Goal: Task Accomplishment & Management: Manage account settings

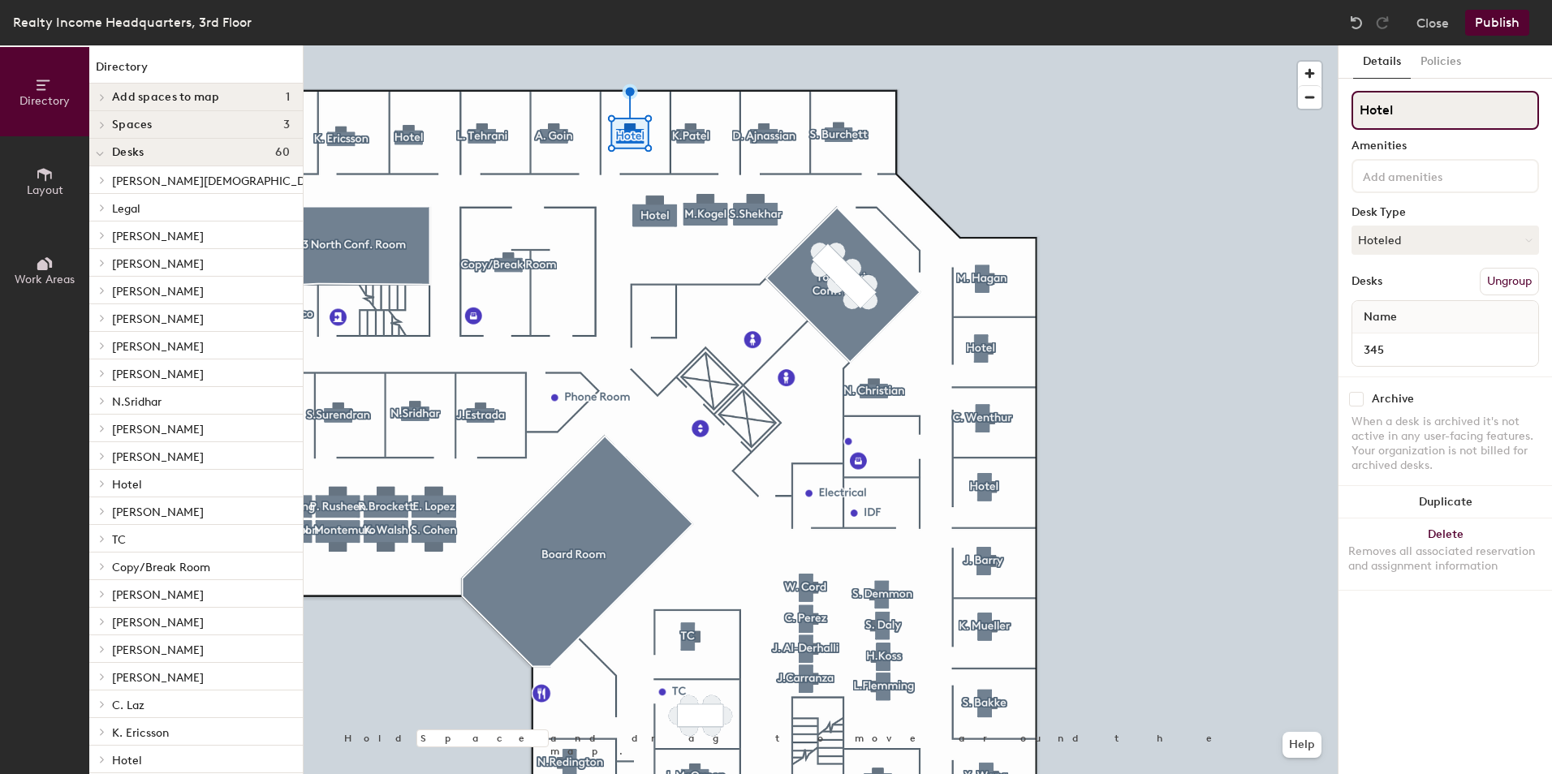
click at [1434, 109] on input "Hotel" at bounding box center [1444, 110] width 187 height 39
type input "H"
type input "O.Nwosu"
click at [1450, 255] on div "O.Nwosu Amenities Desk Type Hoteled Desks Ungroup Name 345" at bounding box center [1444, 234] width 187 height 286
click at [1449, 244] on button "Hoteled" at bounding box center [1444, 240] width 187 height 29
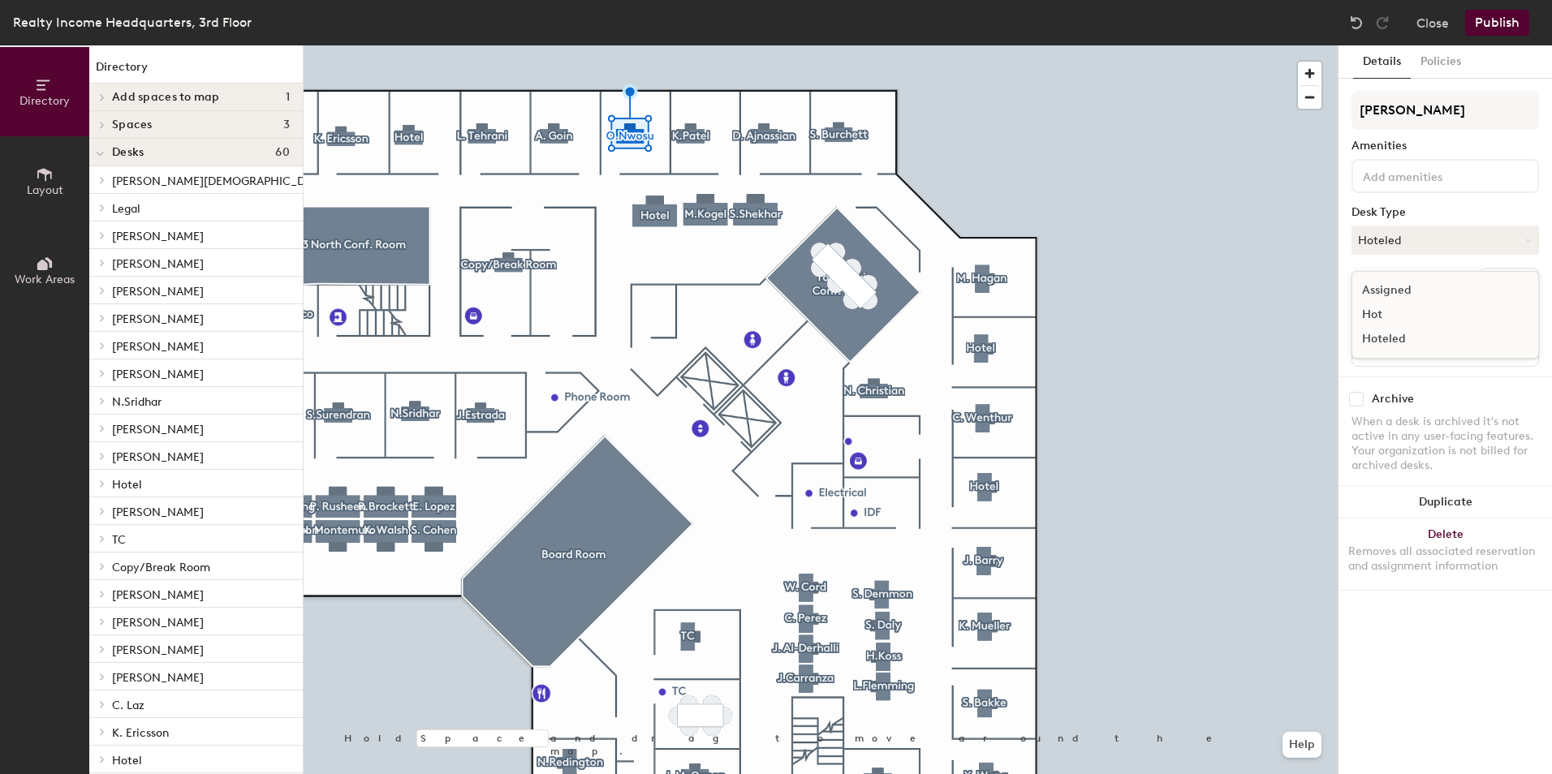
click at [1424, 286] on div "Assigned" at bounding box center [1433, 290] width 162 height 24
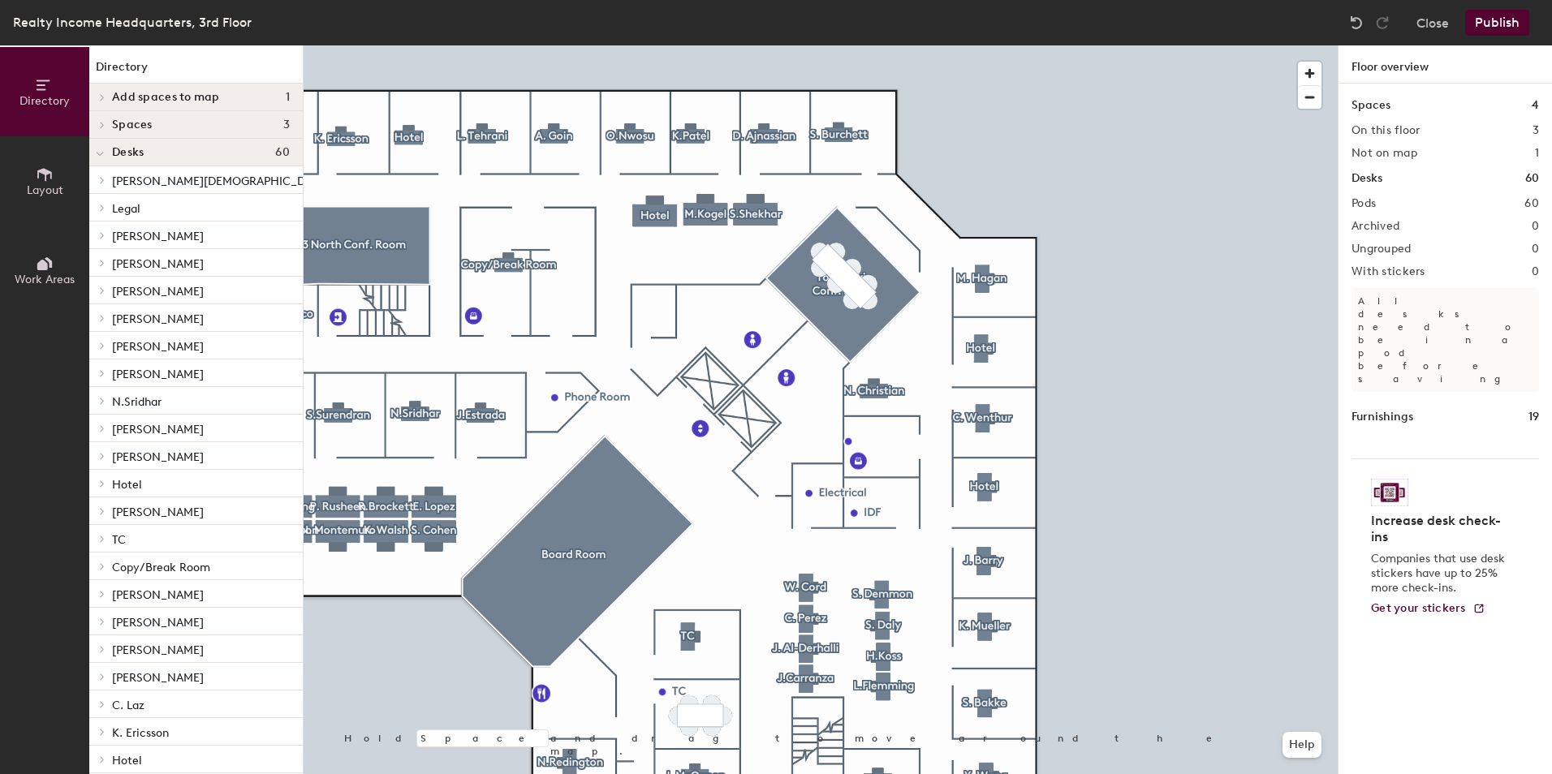
click at [1393, 317] on div "Directory Layout Work Areas Directory Add spaces to map 1 T Spaces 3 3 North Co…" at bounding box center [776, 409] width 1552 height 729
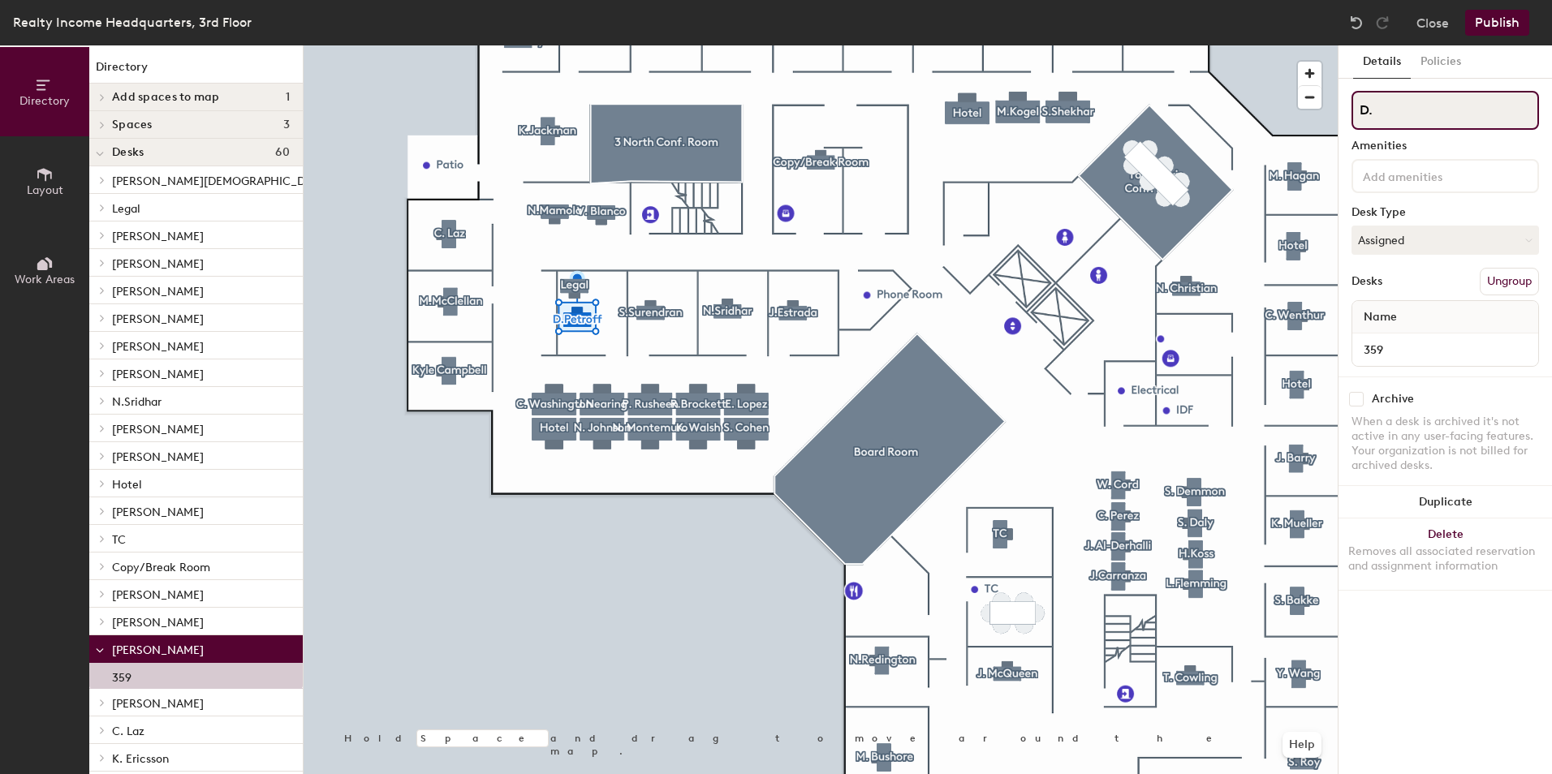
type input "D"
type input "Hotel"
click at [1387, 239] on button "Assigned" at bounding box center [1444, 240] width 187 height 29
click at [1380, 332] on div "Hoteled" at bounding box center [1433, 339] width 162 height 24
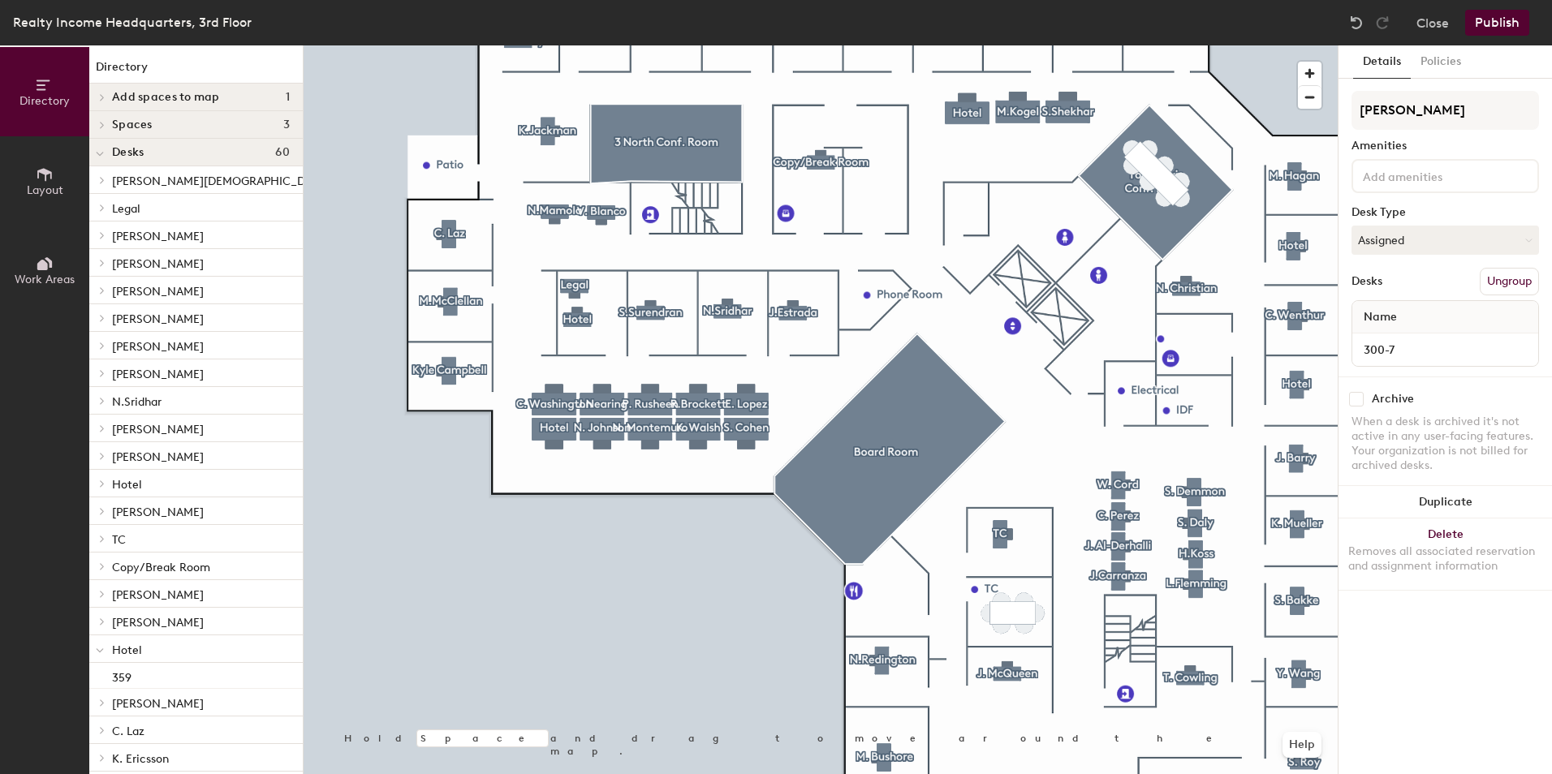
click at [658, 45] on div at bounding box center [821, 45] width 1034 height 0
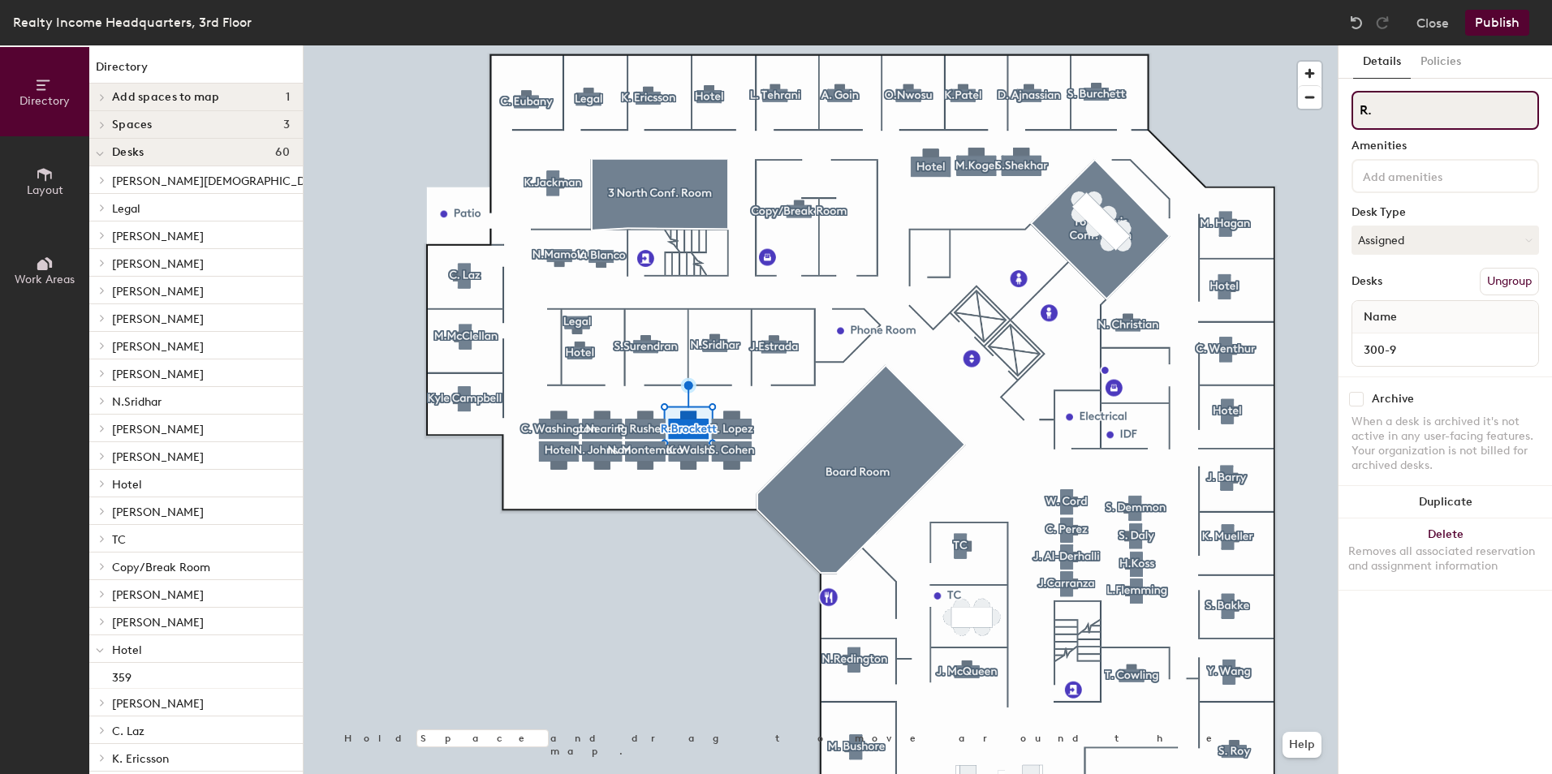
type input "R"
type input "M.Kogel"
click at [1438, 103] on input "N. Johnson" at bounding box center [1444, 110] width 187 height 39
type input "N"
type input "S.Shekhar"
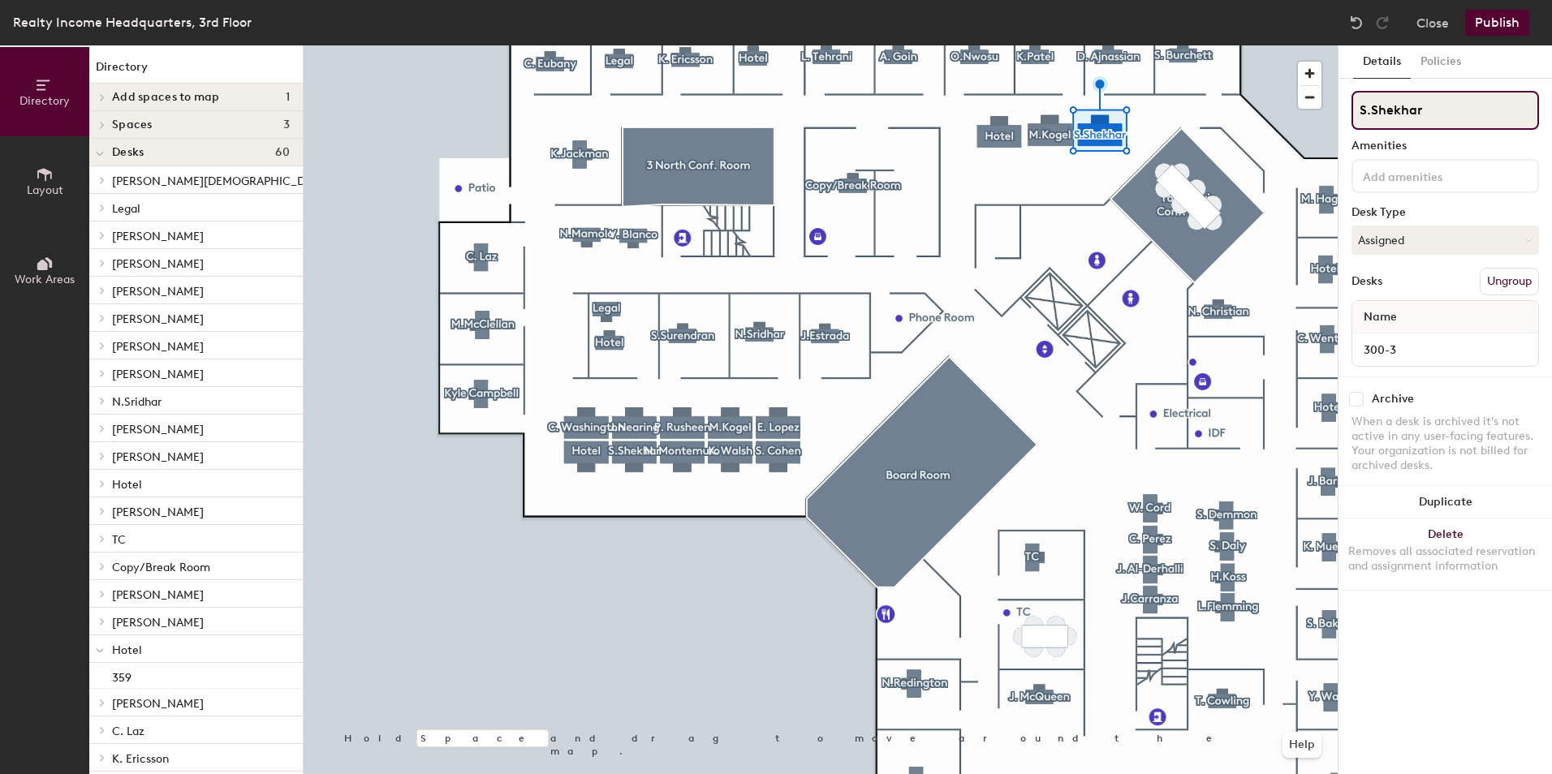
drag, startPoint x: 1448, startPoint y: 110, endPoint x: 1344, endPoint y: 127, distance: 105.1
click at [1344, 127] on div "Details Policies S.Shekhar Amenities Desk Type Assigned Desks Ungroup Name 300-…" at bounding box center [1444, 409] width 213 height 729
type input "Hotel"
click at [1397, 234] on button "Assigned" at bounding box center [1444, 240] width 187 height 29
click at [1387, 332] on div "Hoteled" at bounding box center [1433, 339] width 162 height 24
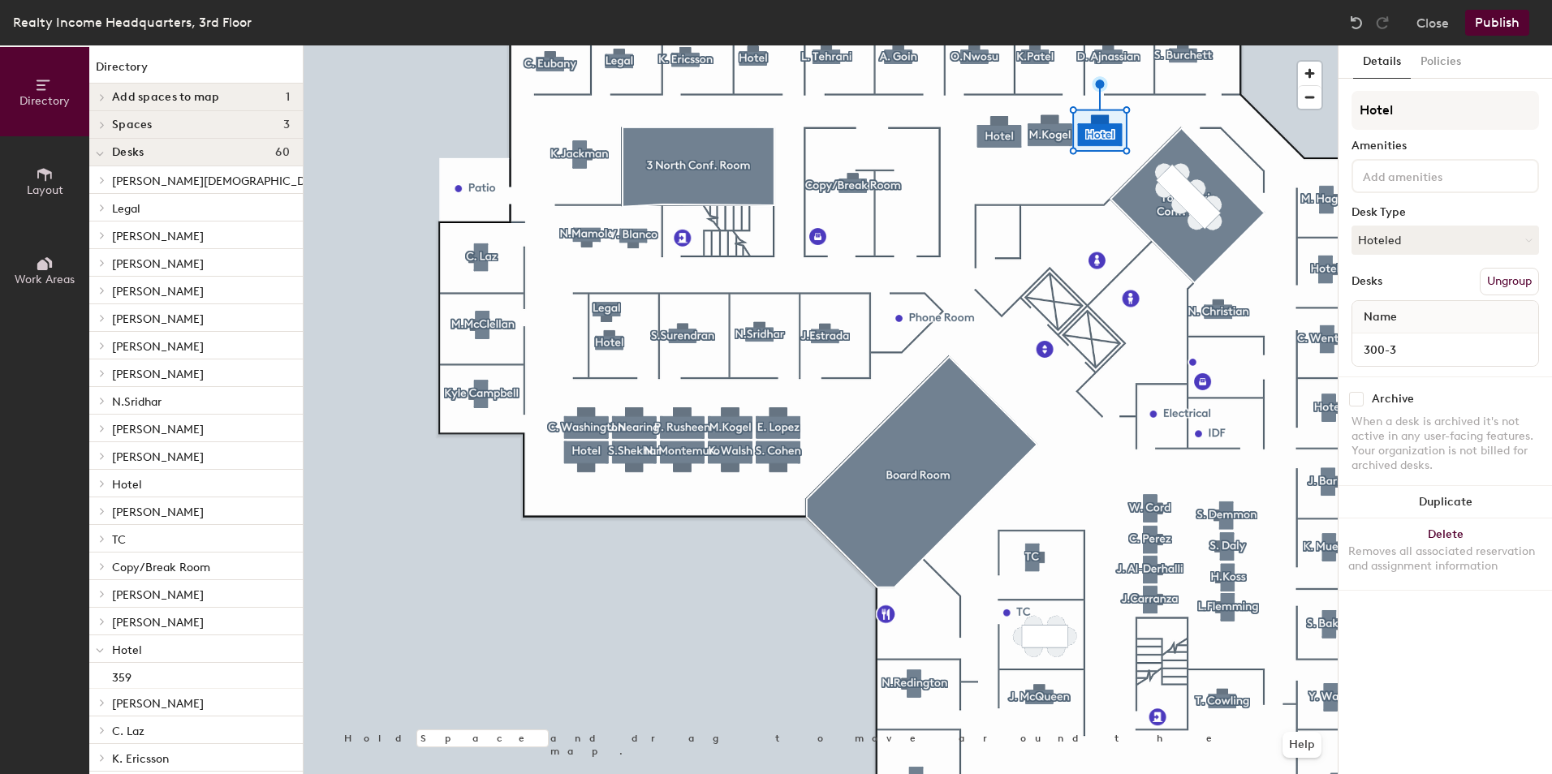
click at [1057, 45] on div at bounding box center [821, 45] width 1034 height 0
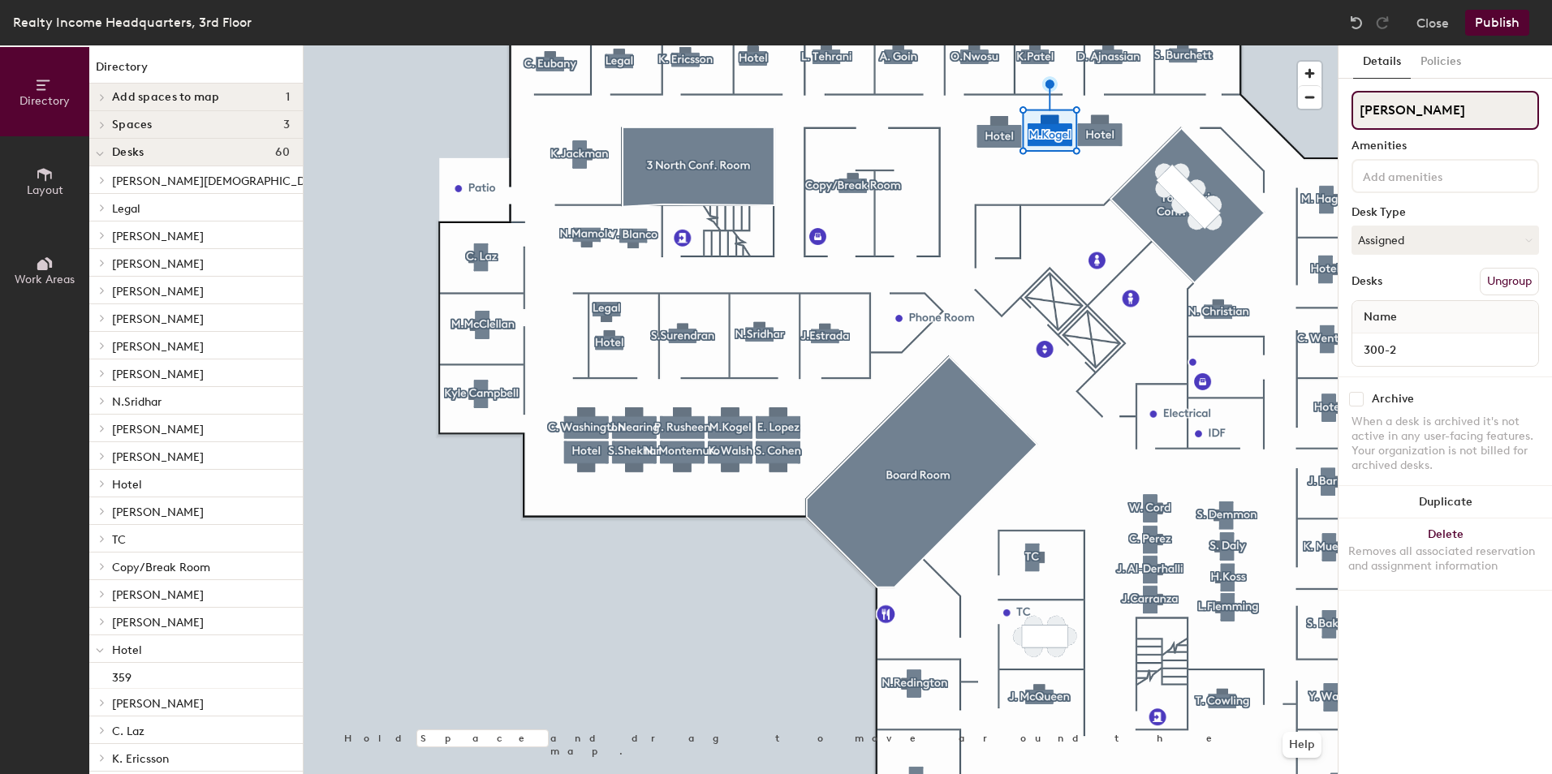
drag, startPoint x: 1467, startPoint y: 111, endPoint x: 1346, endPoint y: 118, distance: 122.0
click at [1346, 118] on div "Details Policies M.Kogel Amenities Desk Type Assigned Desks Ungroup Name 300-2 …" at bounding box center [1444, 409] width 213 height 729
type input "Hotel"
click at [1406, 231] on button "Assigned" at bounding box center [1444, 240] width 187 height 29
click at [1388, 342] on div "Hoteled" at bounding box center [1433, 339] width 162 height 24
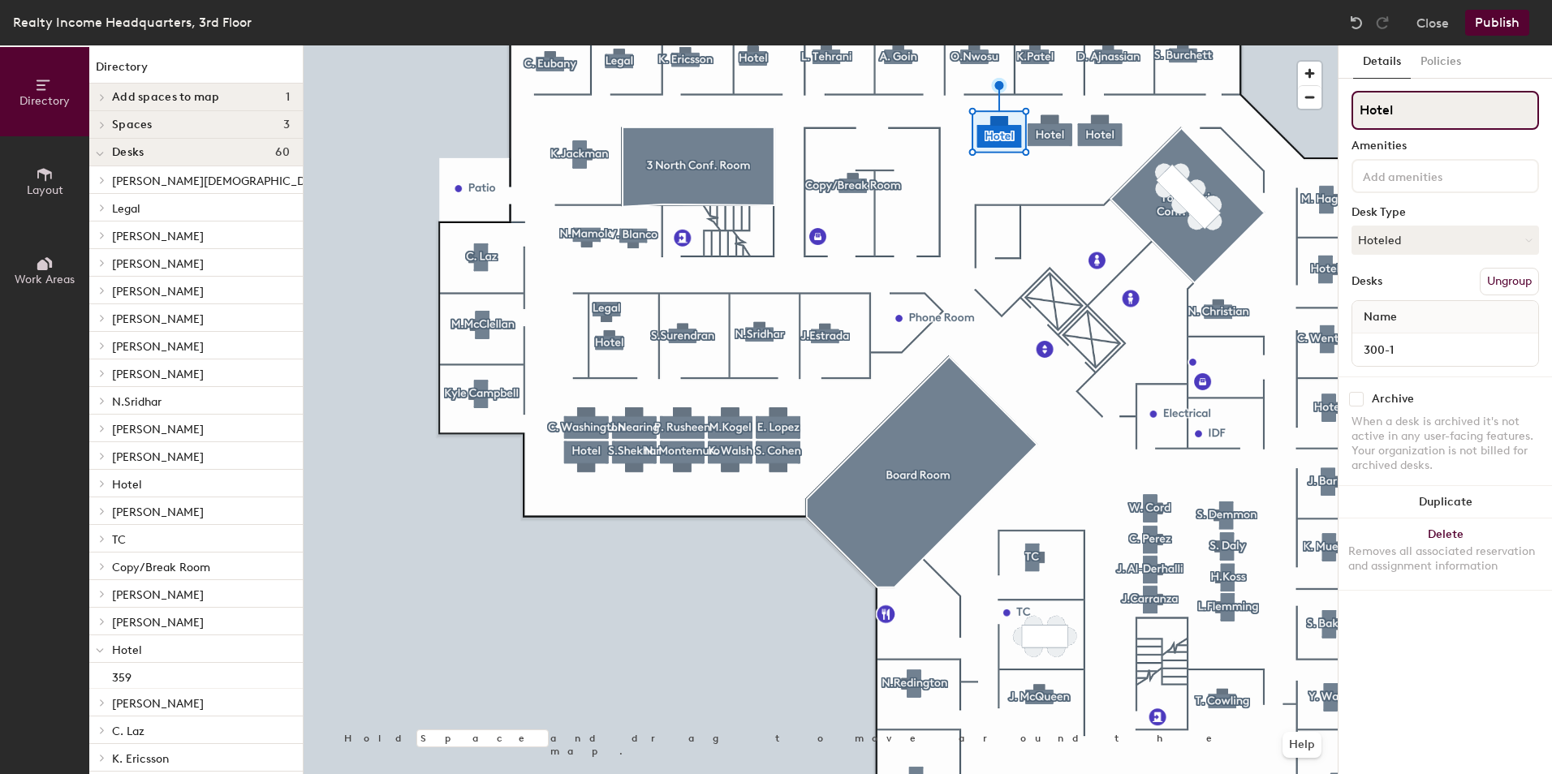
click at [1367, 103] on input "Hotel" at bounding box center [1444, 110] width 187 height 39
click at [1319, 110] on div "Directory Layout Work Areas Directory Add spaces to map 1 T Spaces 3 3 North Co…" at bounding box center [776, 409] width 1552 height 729
type input "M.Aguilera"
click at [1464, 245] on button "Hoteled" at bounding box center [1444, 240] width 187 height 29
click at [1404, 289] on div "Assigned" at bounding box center [1433, 290] width 162 height 24
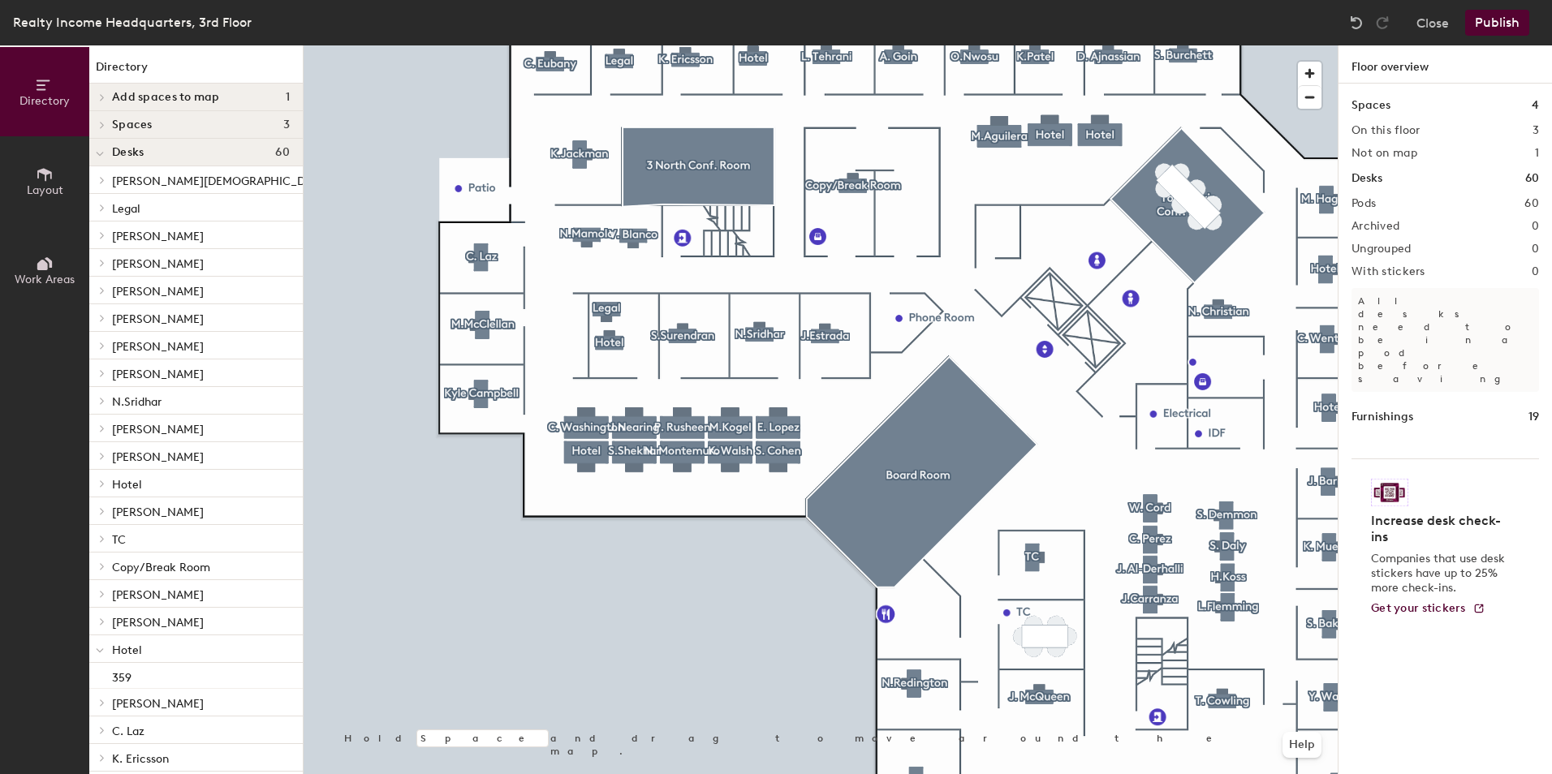
click at [1512, 22] on button "Publish" at bounding box center [1497, 23] width 64 height 26
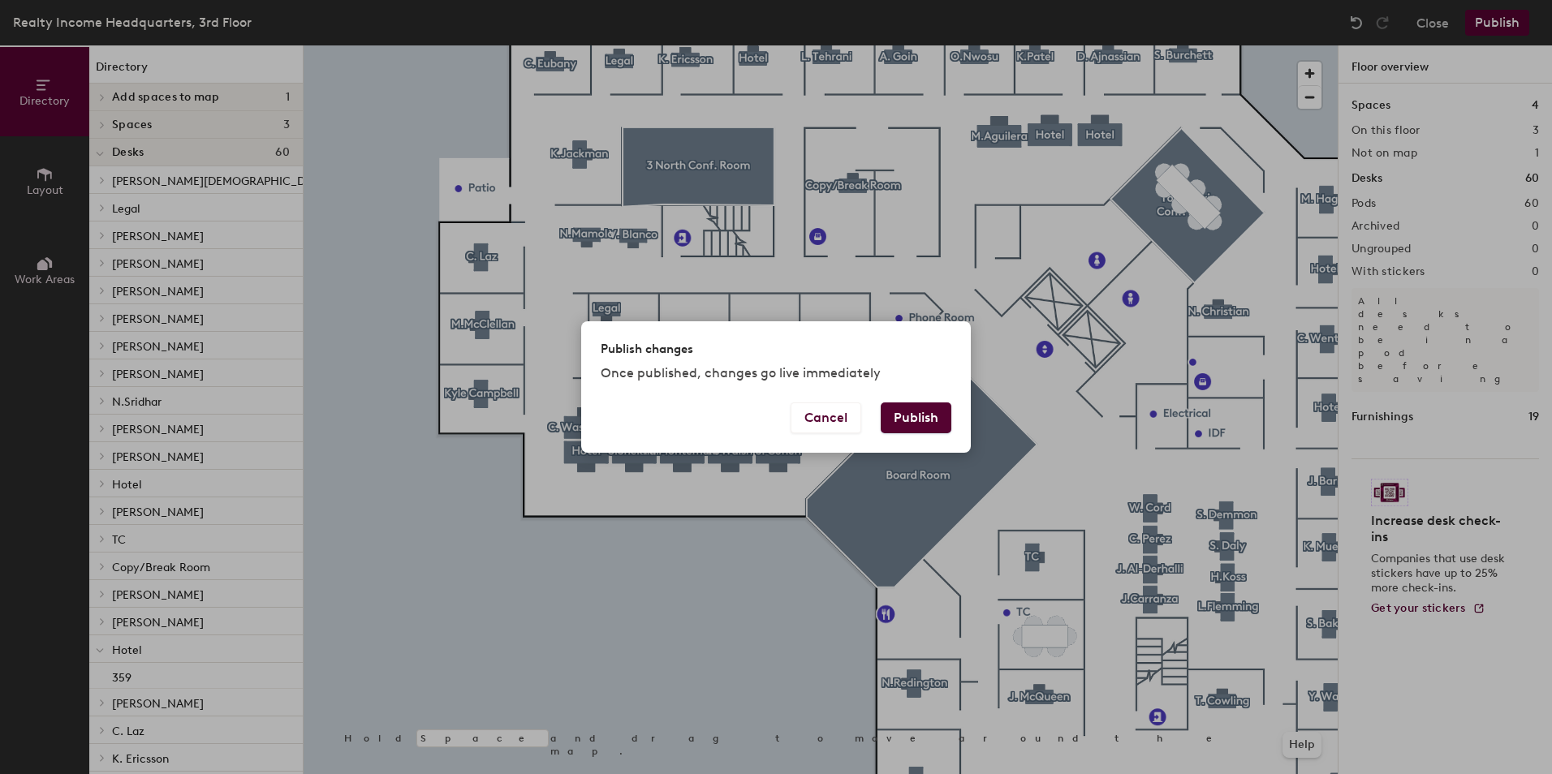
click at [941, 421] on button "Publish" at bounding box center [916, 418] width 71 height 31
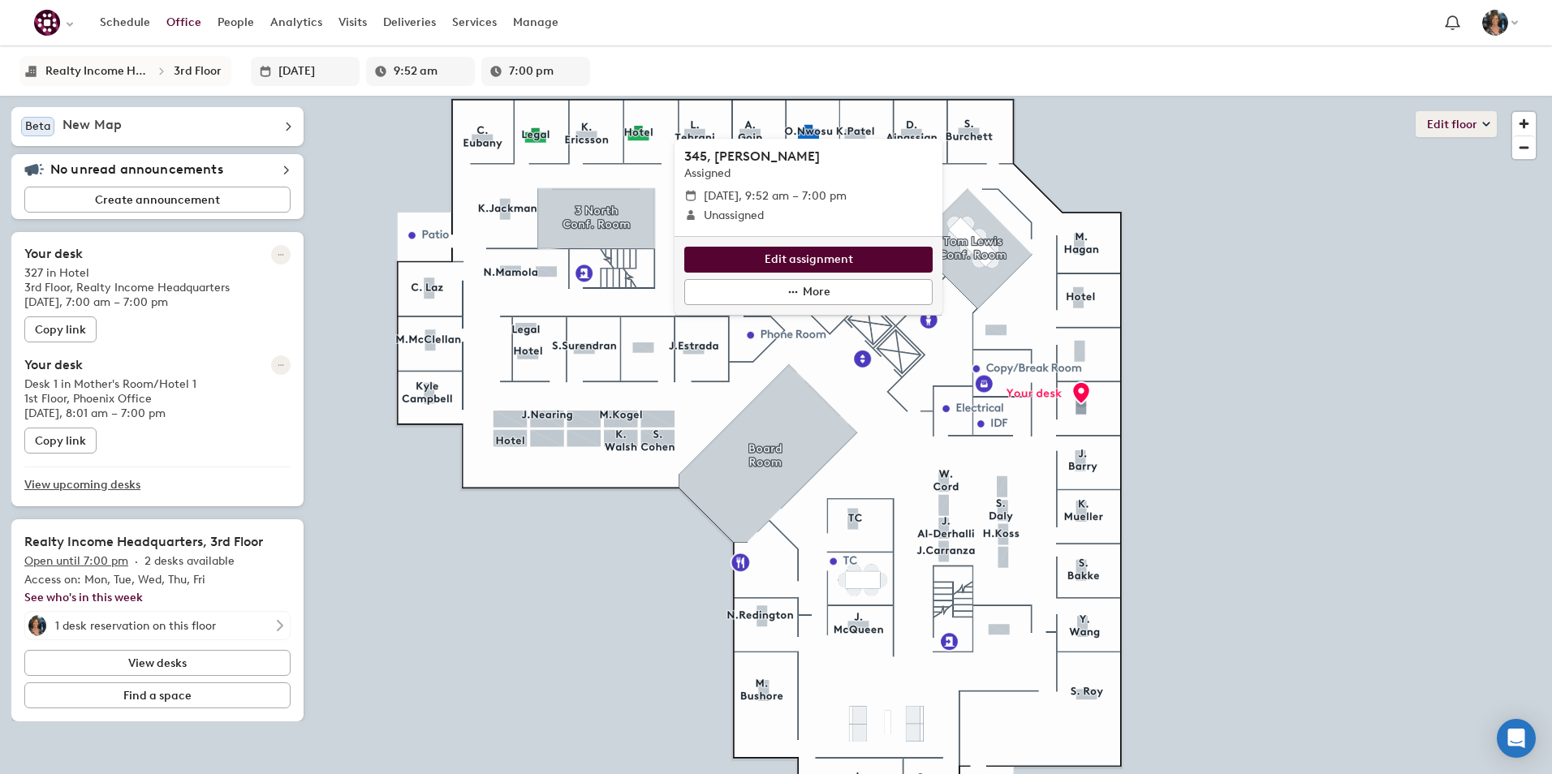
click at [1469, 123] on button "Edit floor" at bounding box center [1455, 124] width 81 height 26
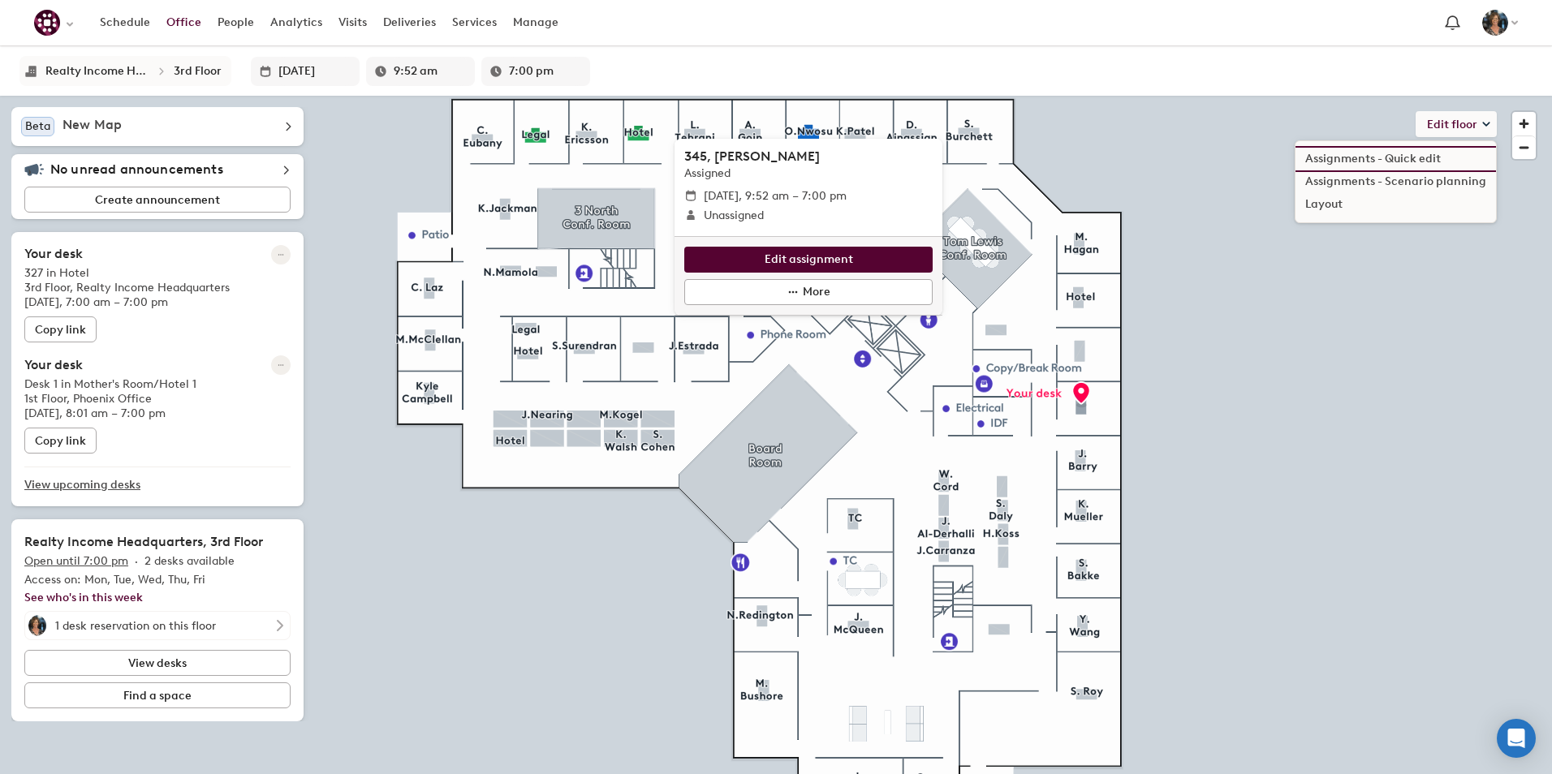
click at [1410, 149] on li "Assignments - Quick edit" at bounding box center [1395, 159] width 200 height 23
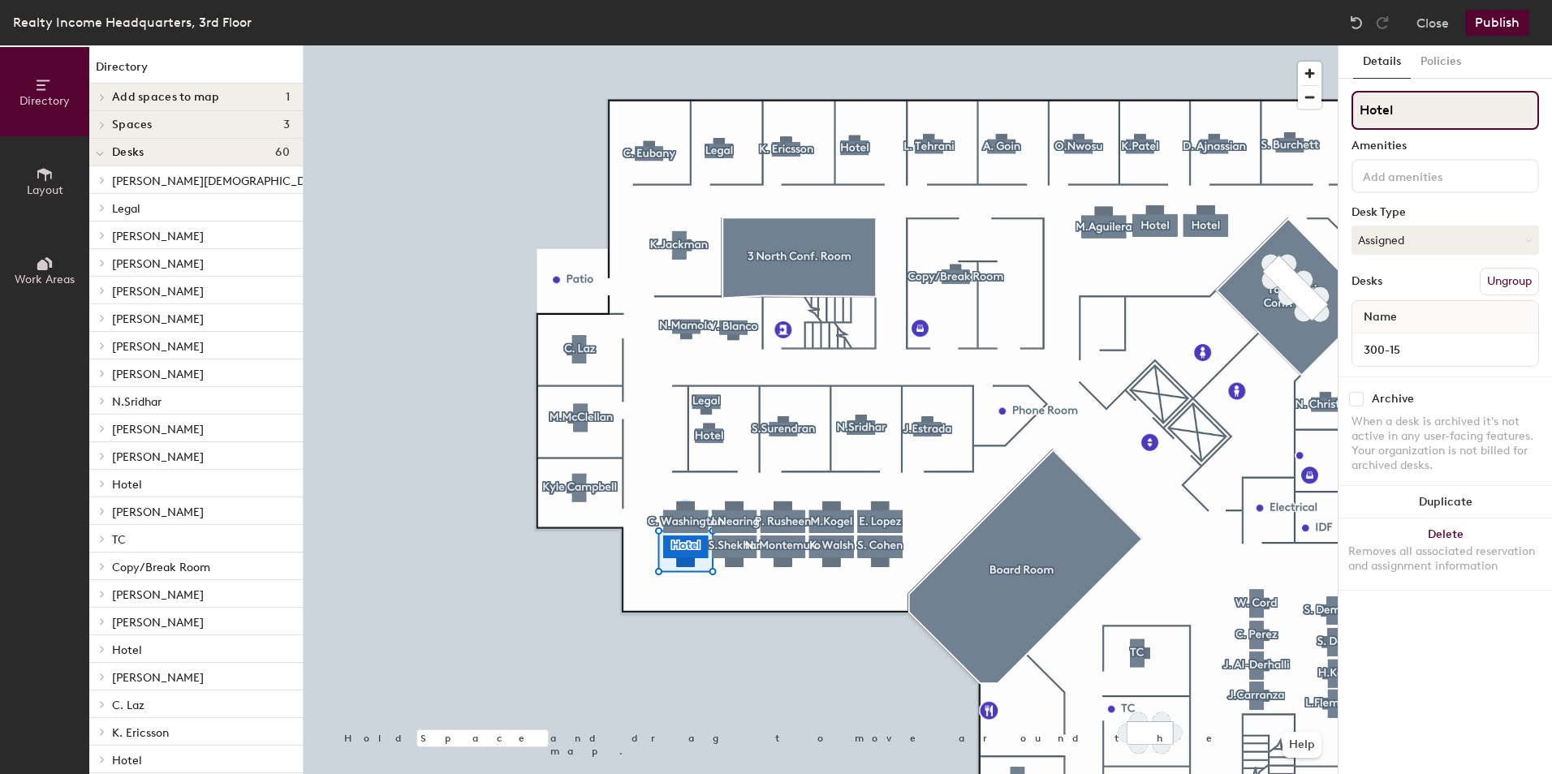
click at [1395, 110] on input "Hotel" at bounding box center [1444, 110] width 187 height 39
type input "H"
type input "L.Thomas"
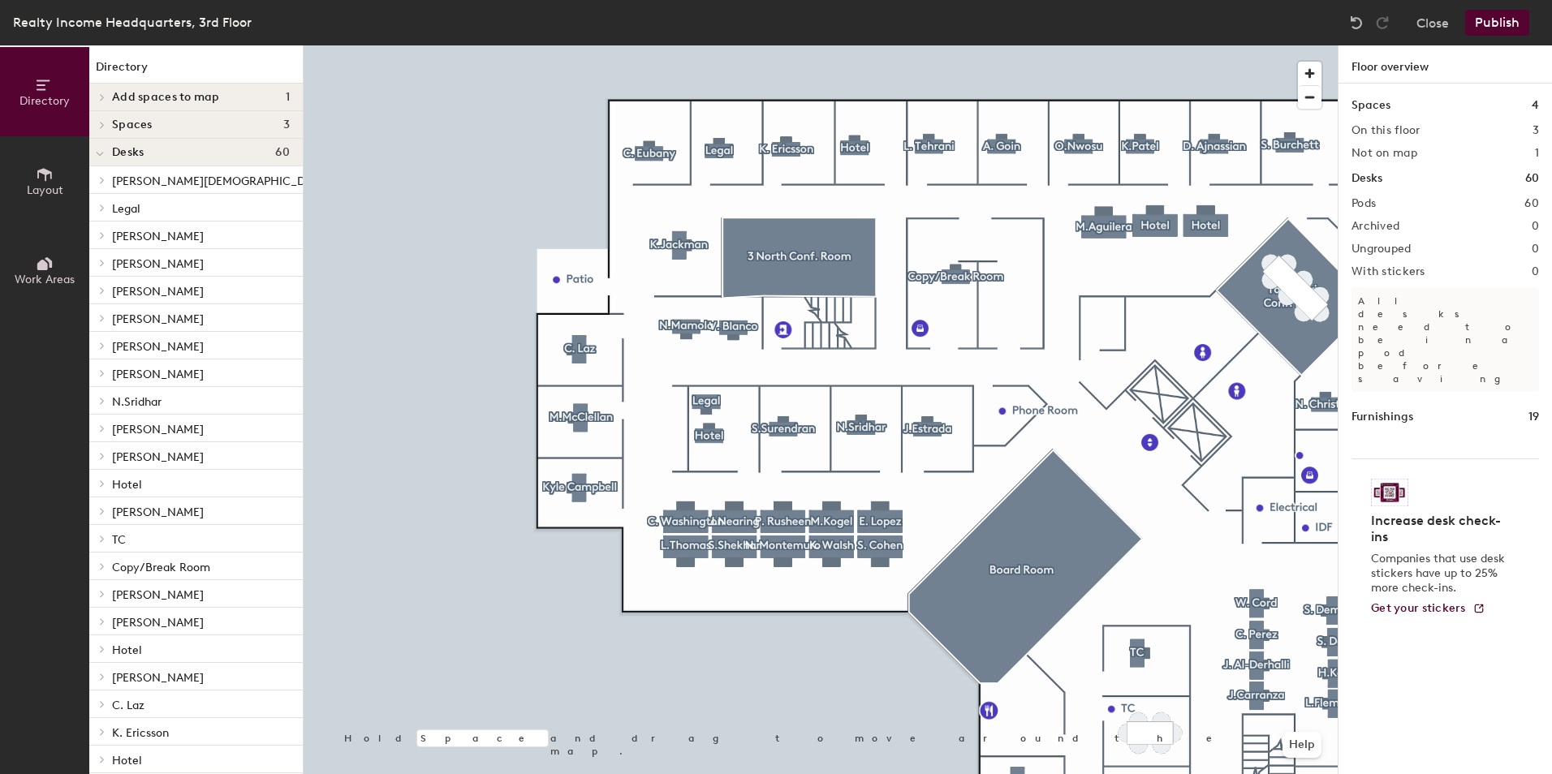
click at [1497, 14] on button "Publish" at bounding box center [1497, 23] width 64 height 26
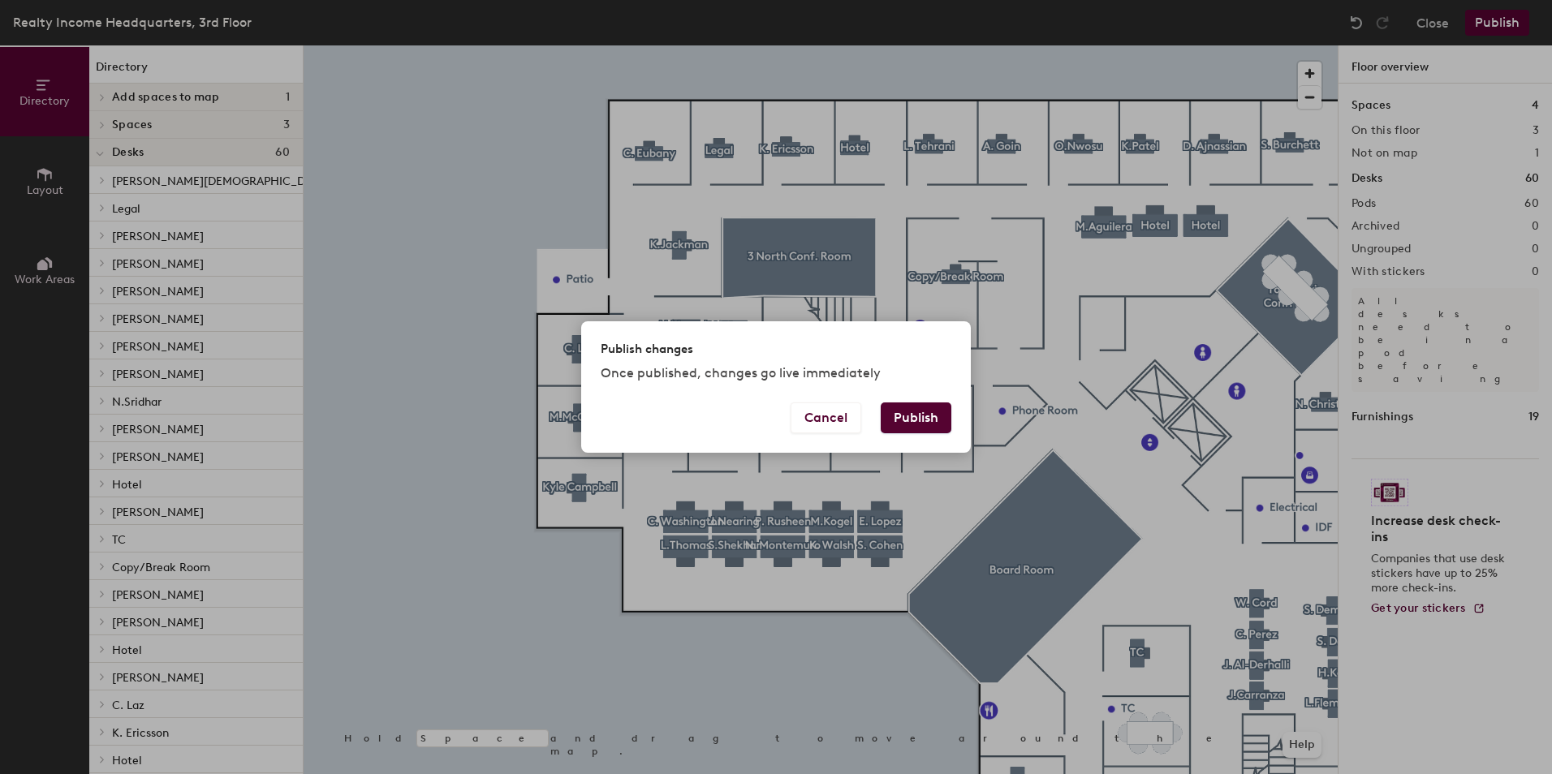
click at [921, 420] on button "Publish" at bounding box center [916, 418] width 71 height 31
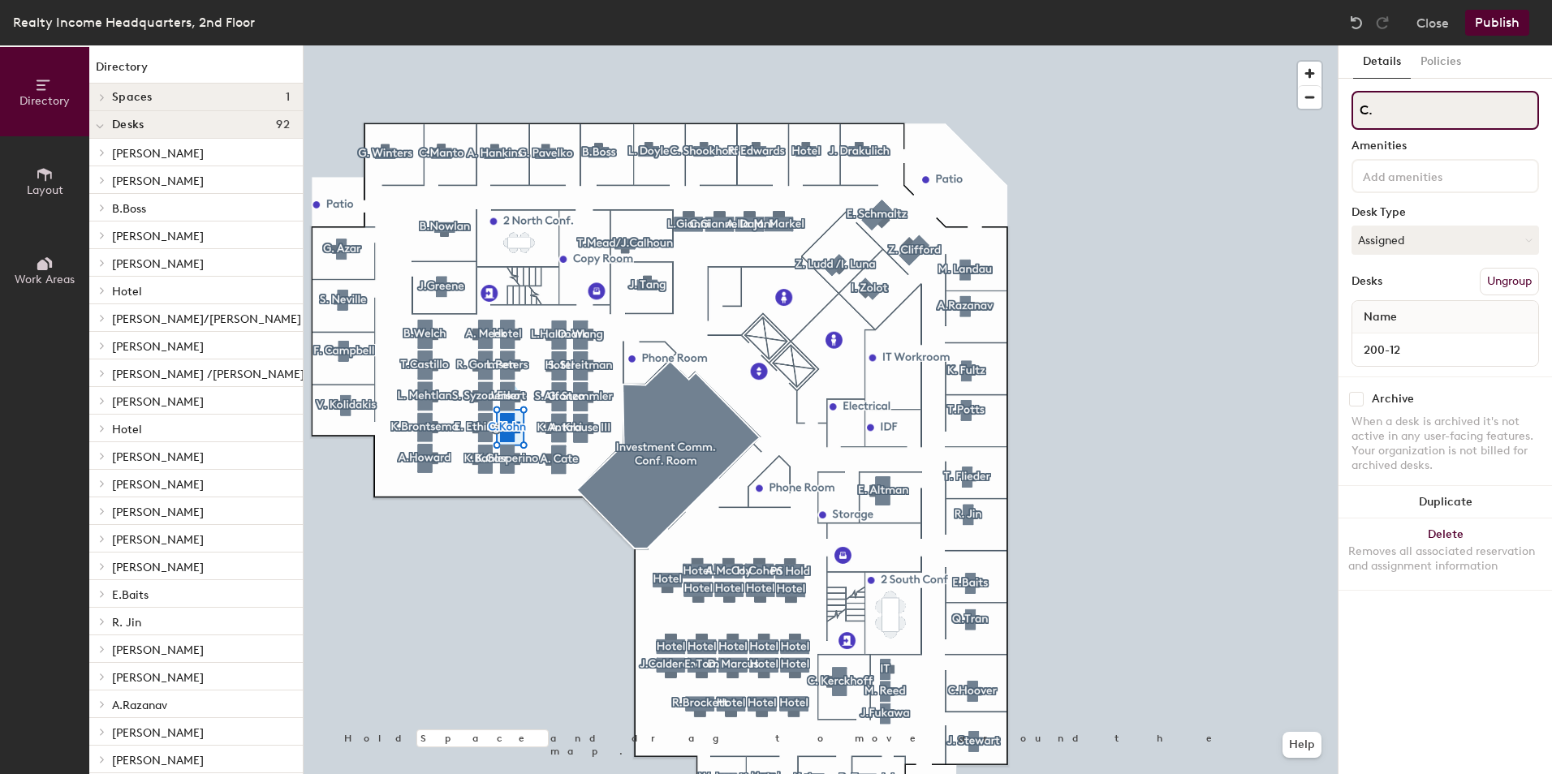
type input "C"
type input "[PERSON_NAME]"
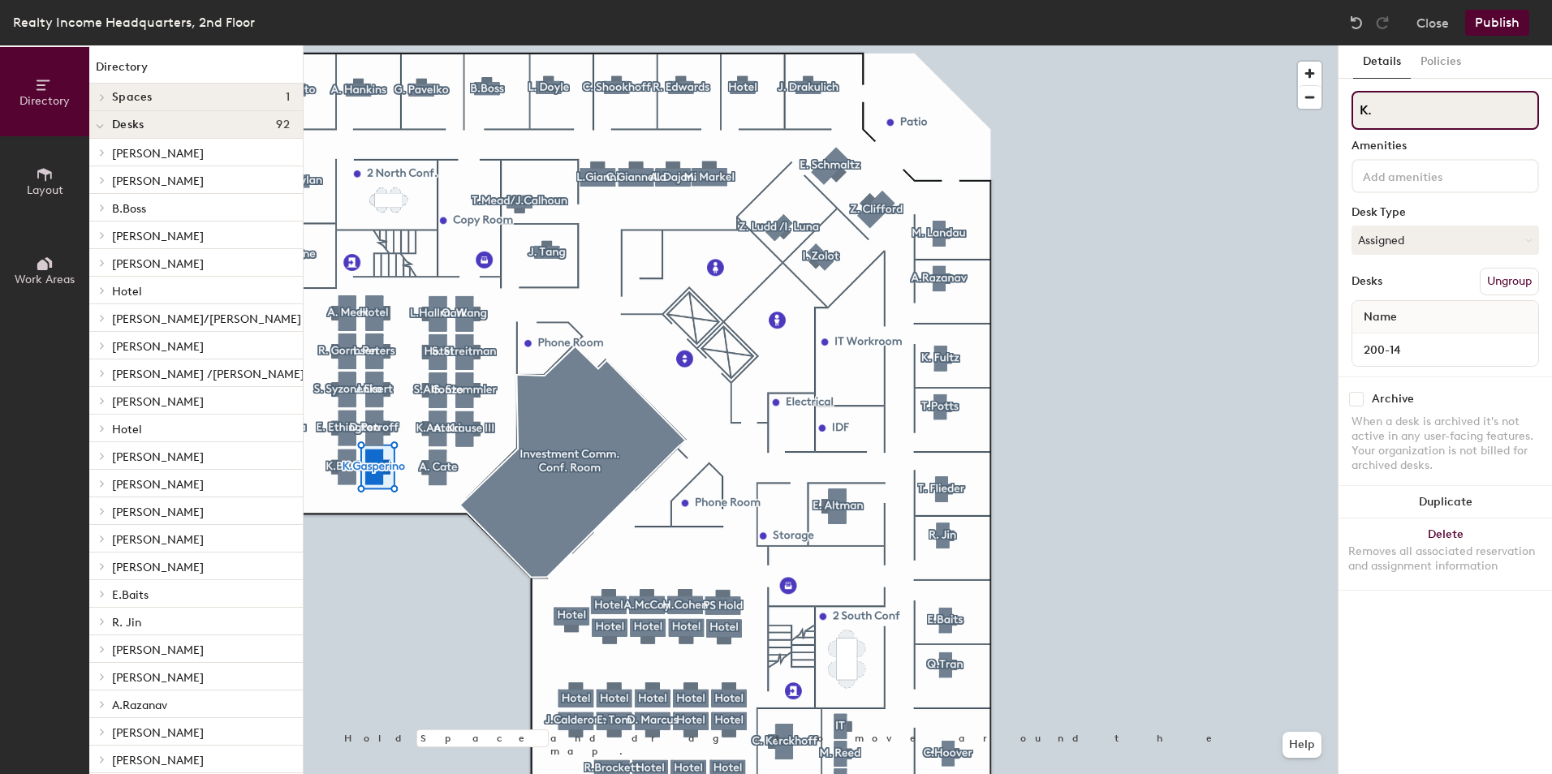
type input "K"
type input "S.Shekhar"
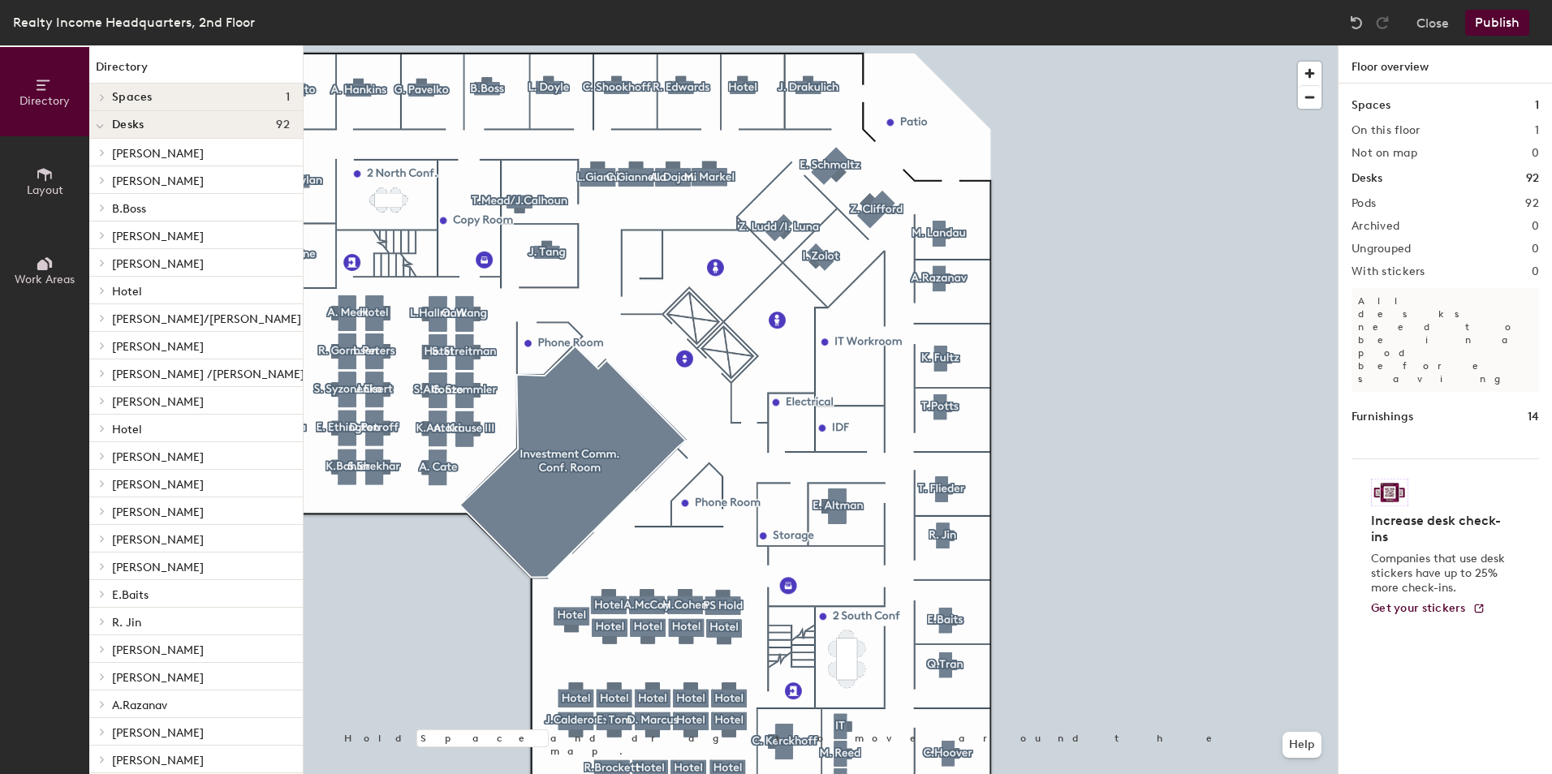
click at [1150, 37] on div "Realty Income Headquarters, 2nd Floor Close Publish Directory Layout Work Areas…" at bounding box center [776, 387] width 1552 height 774
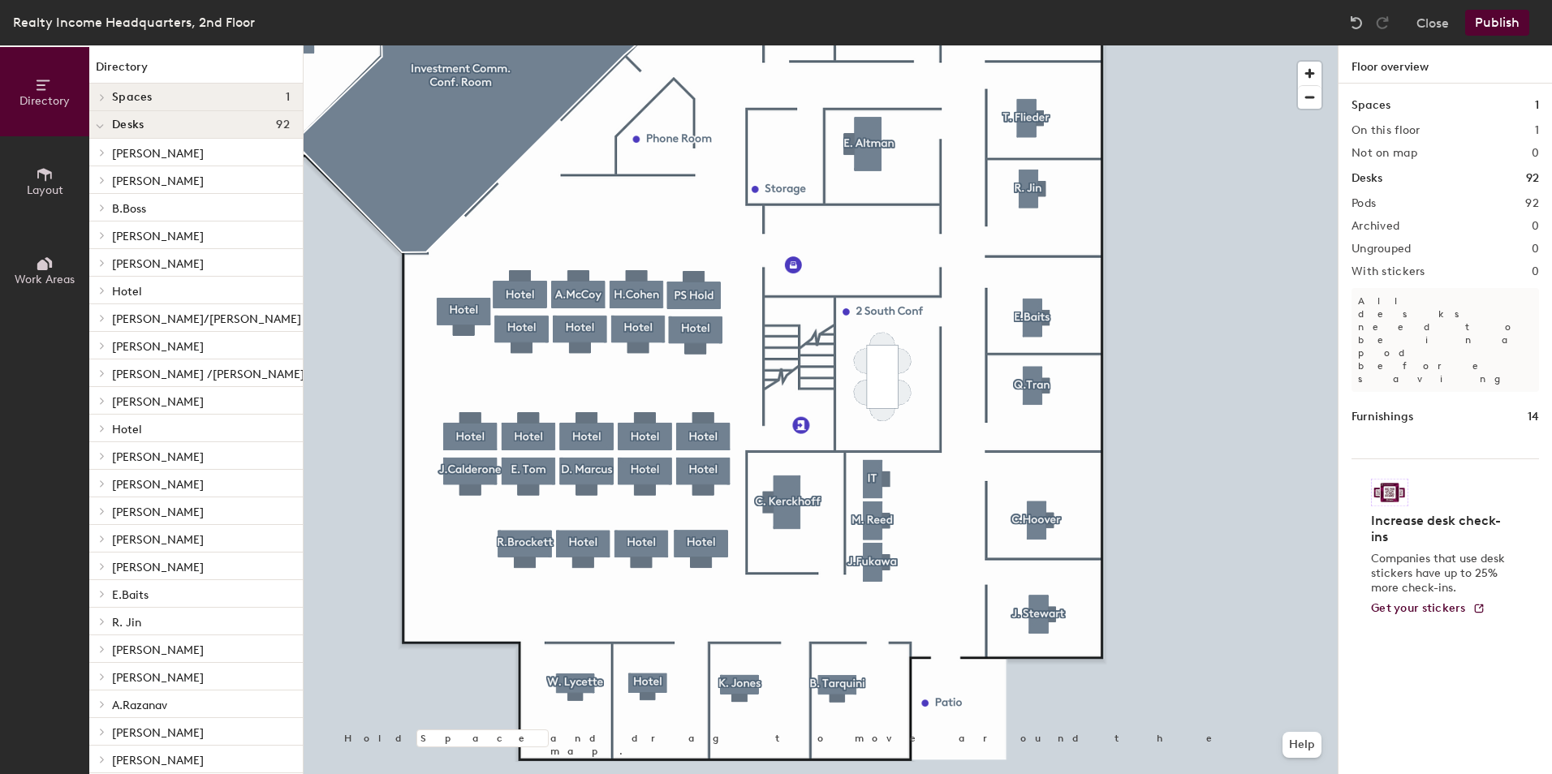
click at [459, 45] on div at bounding box center [821, 45] width 1034 height 0
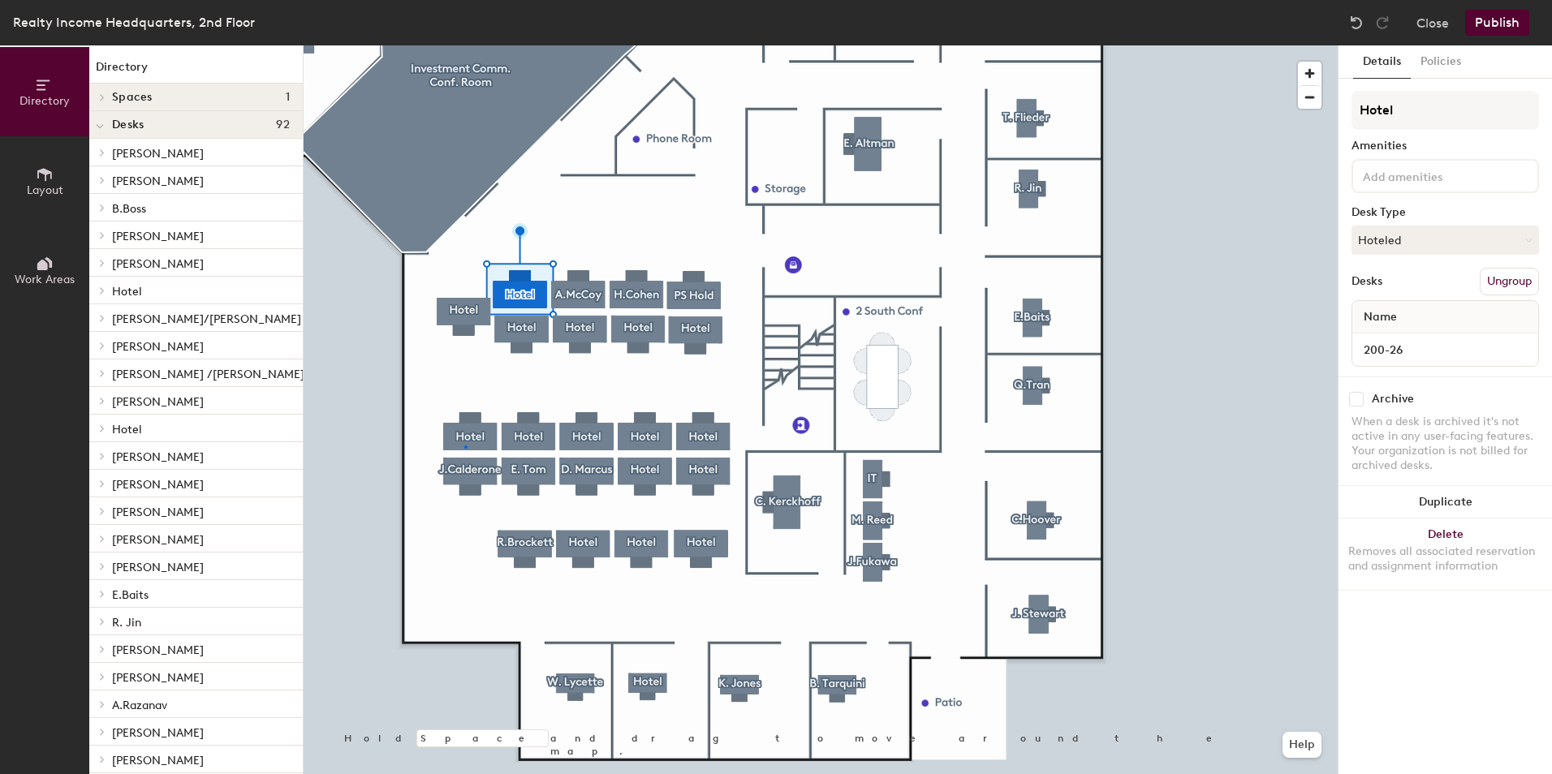
click at [465, 45] on div at bounding box center [821, 45] width 1034 height 0
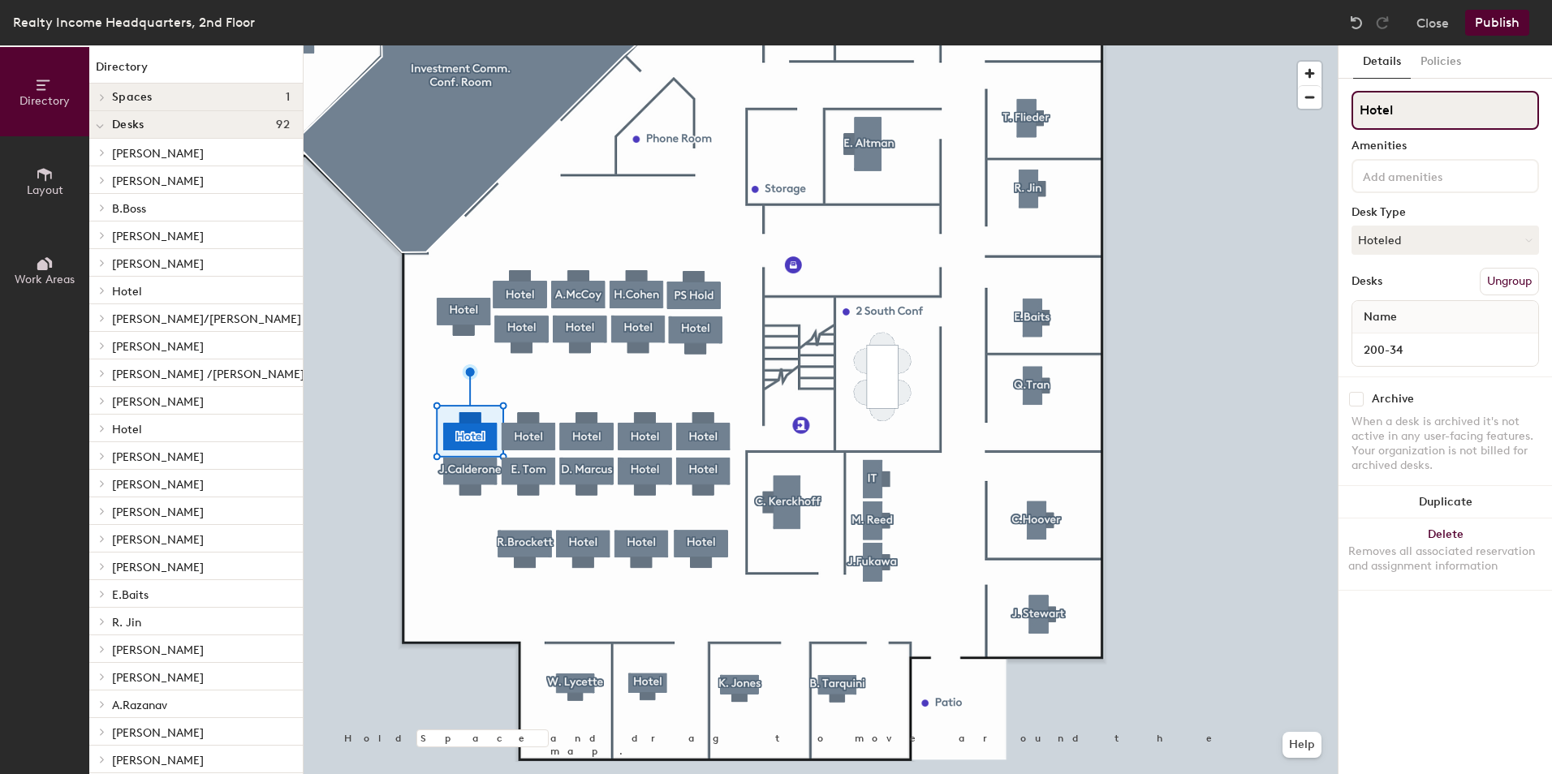
click at [1415, 116] on input "Hotel" at bounding box center [1444, 110] width 187 height 39
type input "H"
type input "[PERSON_NAME]"
click at [1442, 246] on button "Hoteled" at bounding box center [1444, 240] width 187 height 29
click at [1423, 280] on div "Assigned" at bounding box center [1433, 290] width 162 height 24
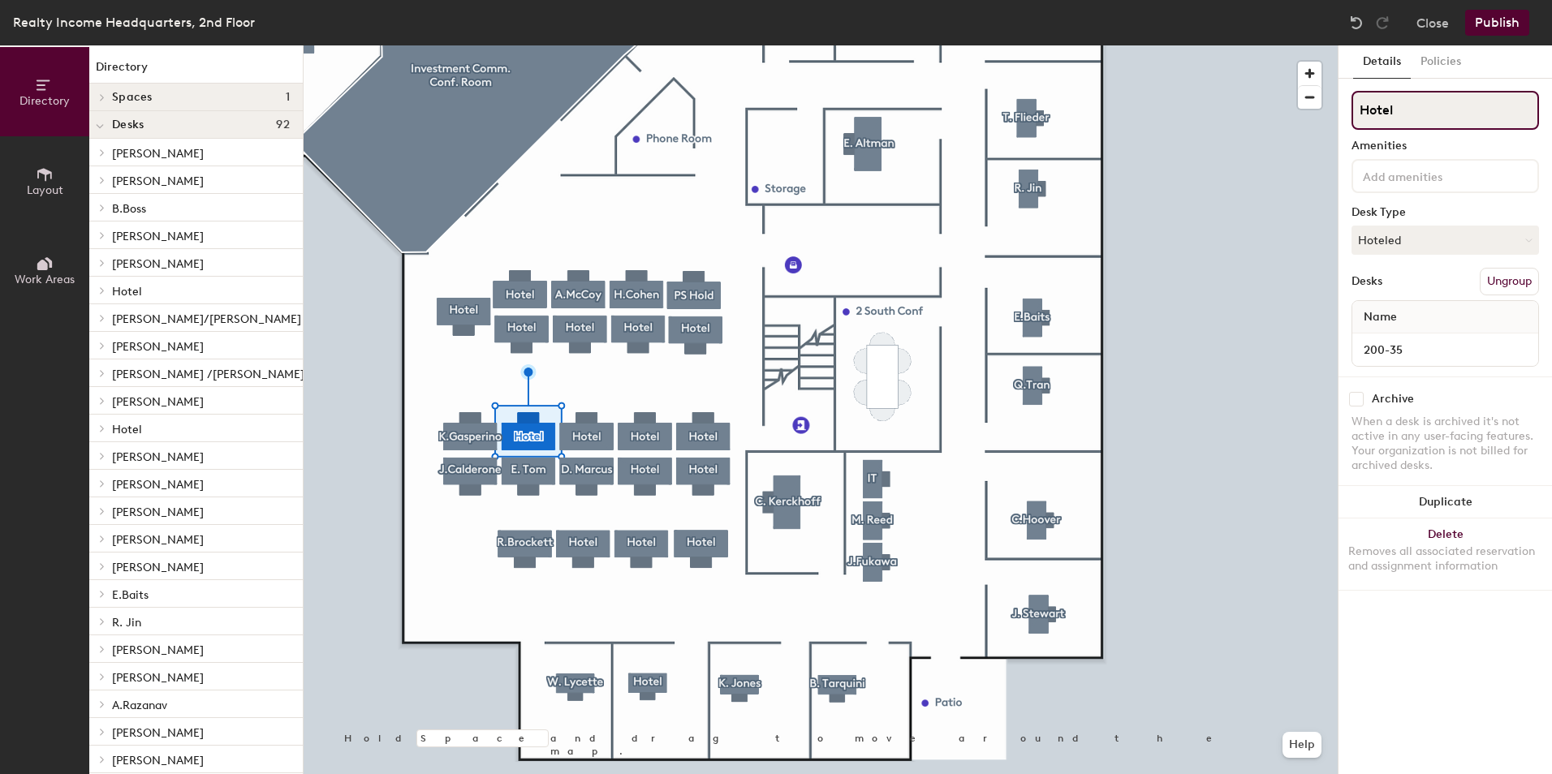
click at [1434, 118] on input "Hotel" at bounding box center [1444, 110] width 187 height 39
type input "H"
type input "[PERSON_NAME]"
click at [1420, 230] on button "Hoteled" at bounding box center [1444, 240] width 187 height 29
click at [1389, 290] on div "Assigned" at bounding box center [1433, 290] width 162 height 24
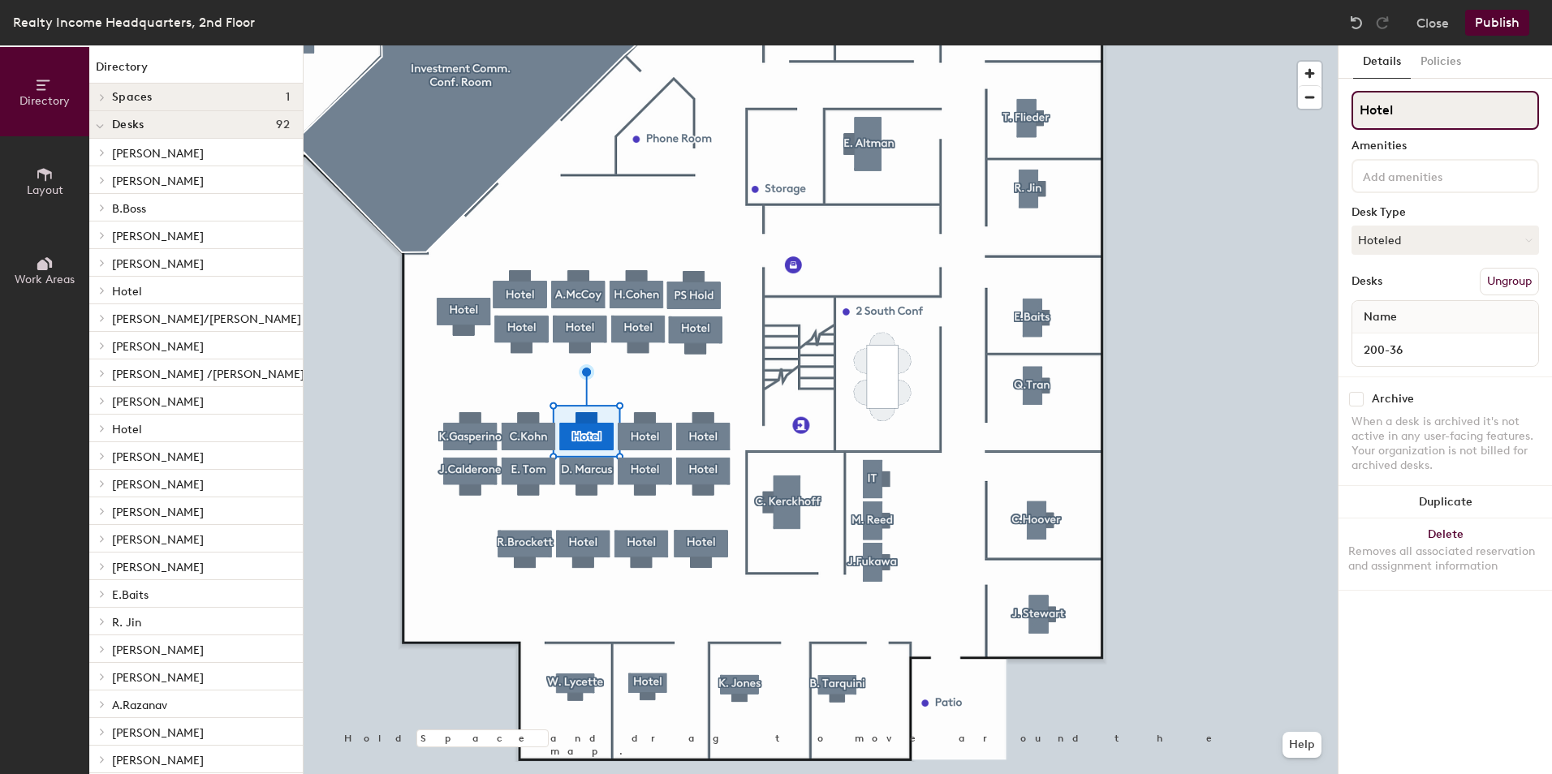
click at [1446, 111] on input "Hotel" at bounding box center [1444, 110] width 187 height 39
type input "H"
type input "[PERSON_NAME]"
click at [1436, 243] on button "Hoteled" at bounding box center [1444, 240] width 187 height 29
click at [1402, 286] on div "Assigned" at bounding box center [1433, 290] width 162 height 24
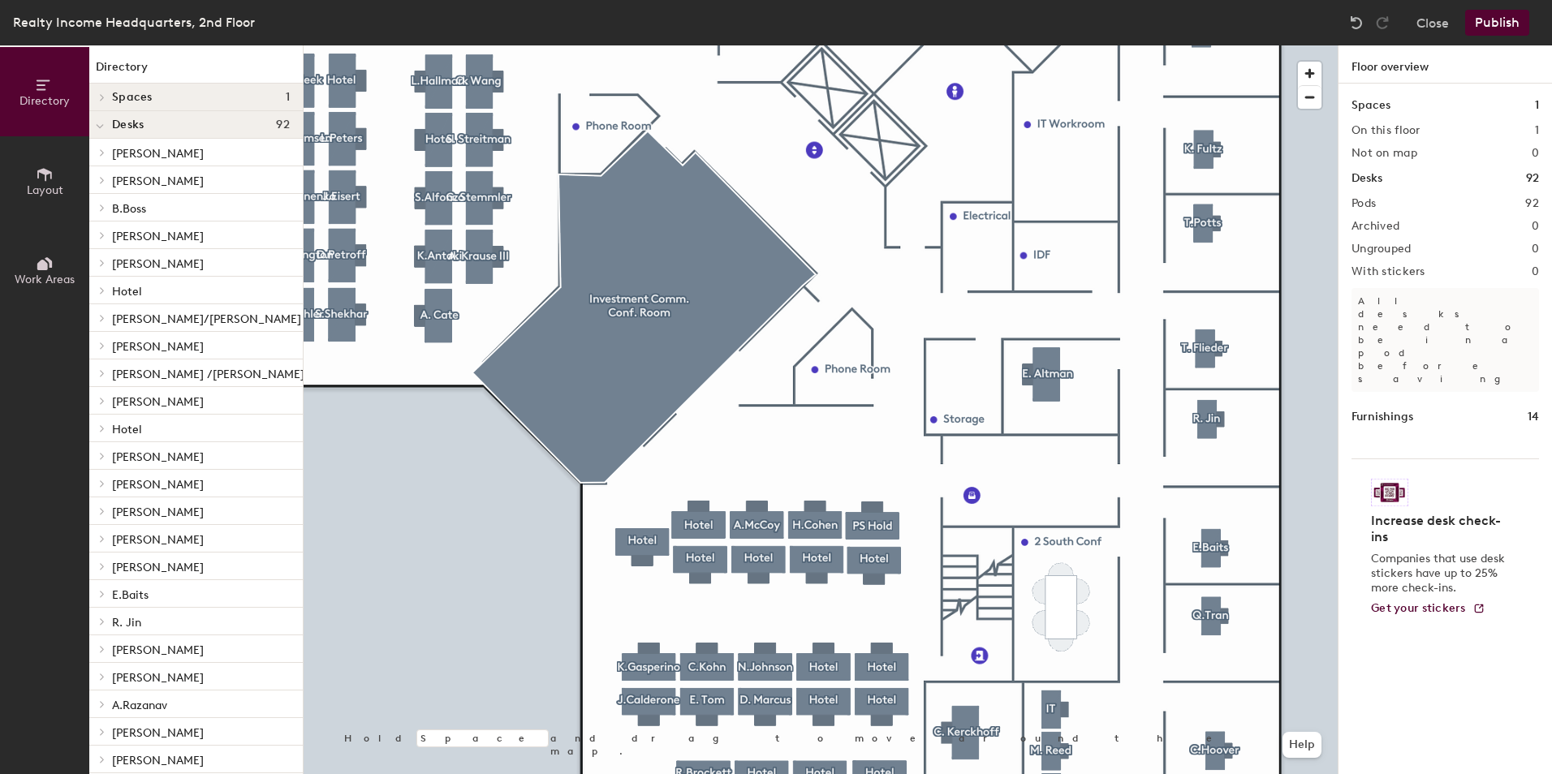
click at [1380, 402] on div "Directory Layout Work Areas Directory Spaces 1 Investment Comm. Conf. Room Desk…" at bounding box center [776, 409] width 1552 height 729
click at [1495, 15] on button "Publish" at bounding box center [1497, 23] width 64 height 26
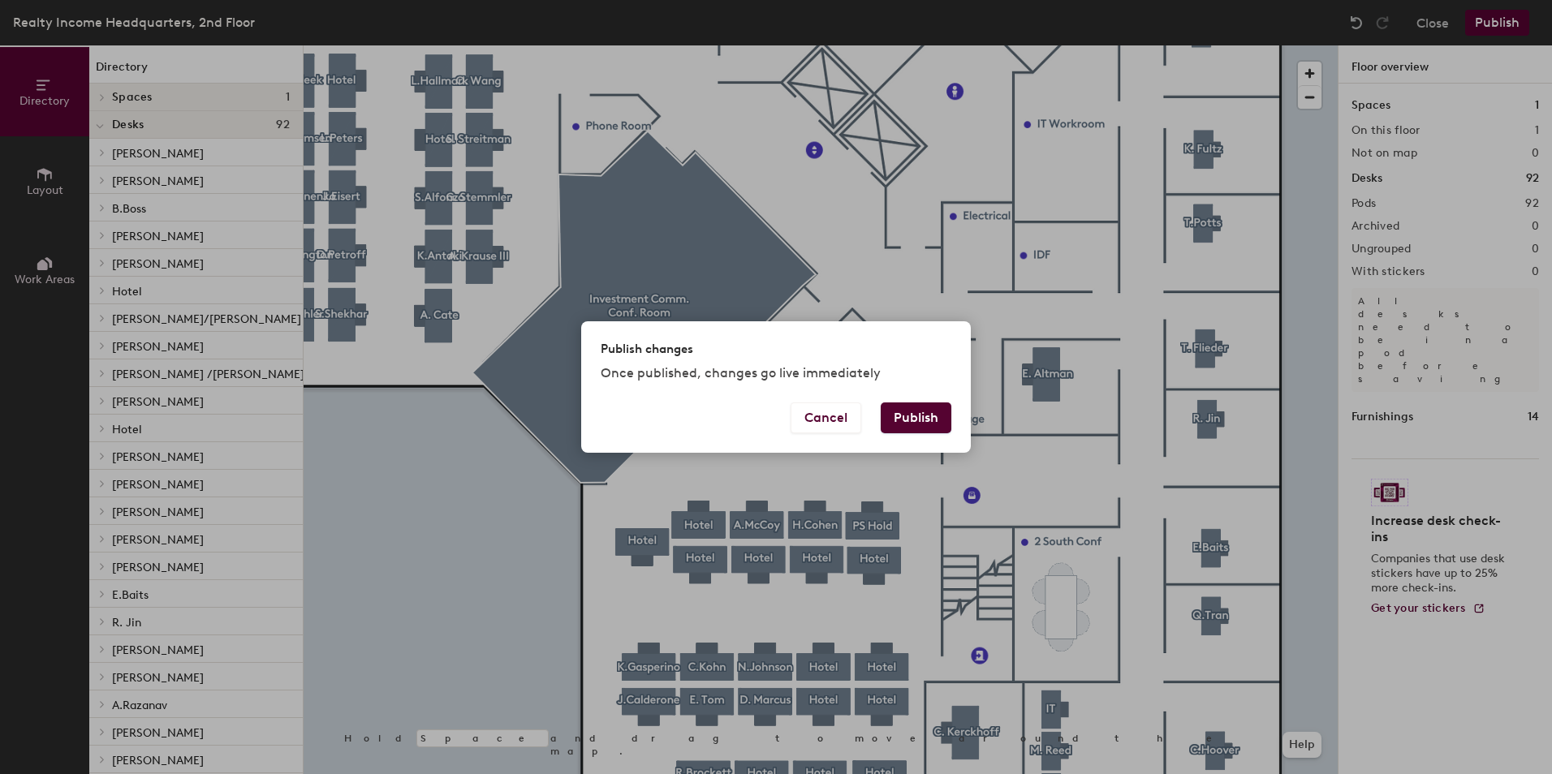
click at [927, 424] on button "Publish" at bounding box center [916, 418] width 71 height 31
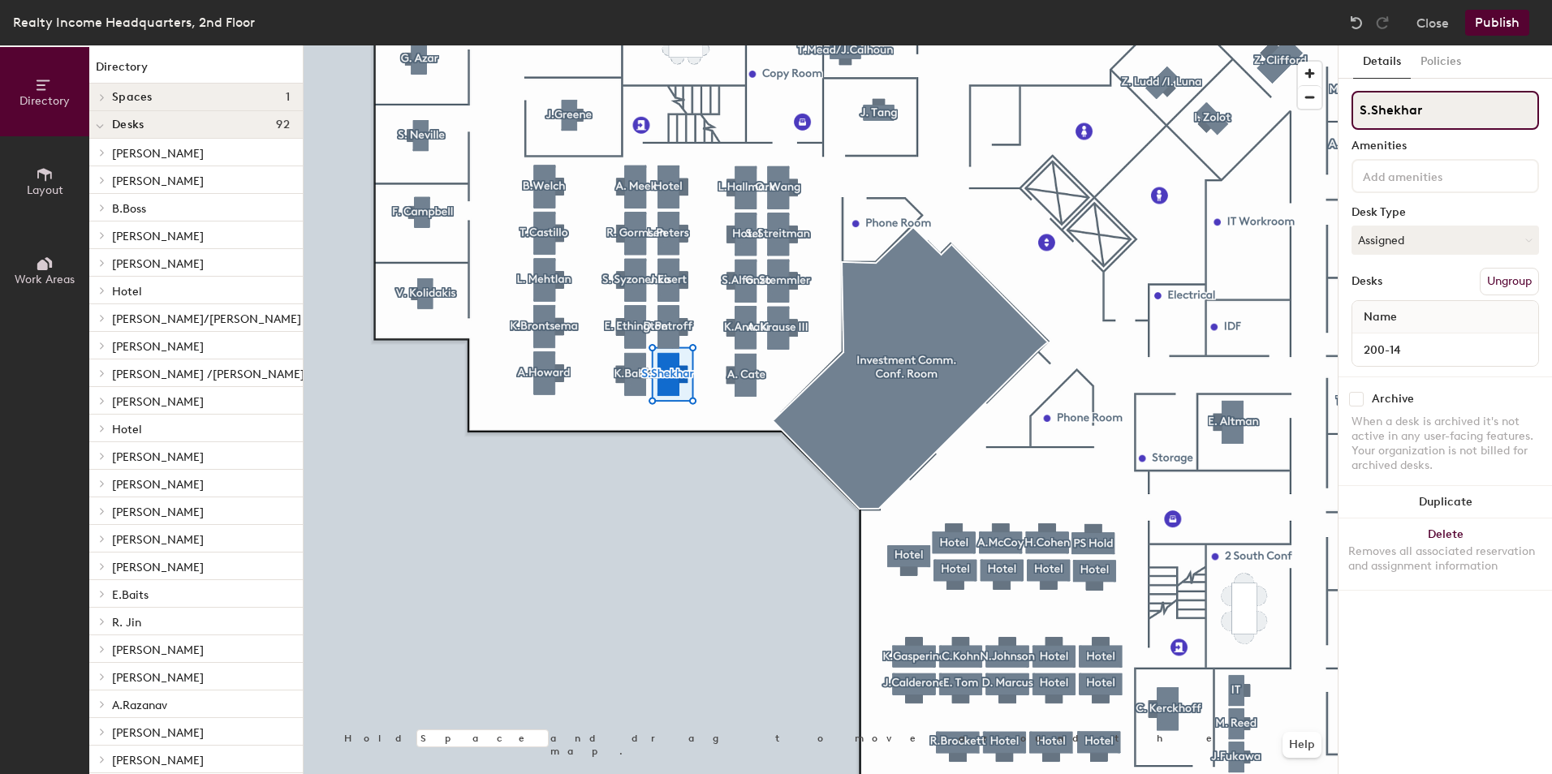
click at [1426, 112] on input "S.Shekhar" at bounding box center [1444, 110] width 187 height 39
type input "S"
type input "Hotel"
click at [1494, 24] on button "Publish" at bounding box center [1497, 23] width 64 height 26
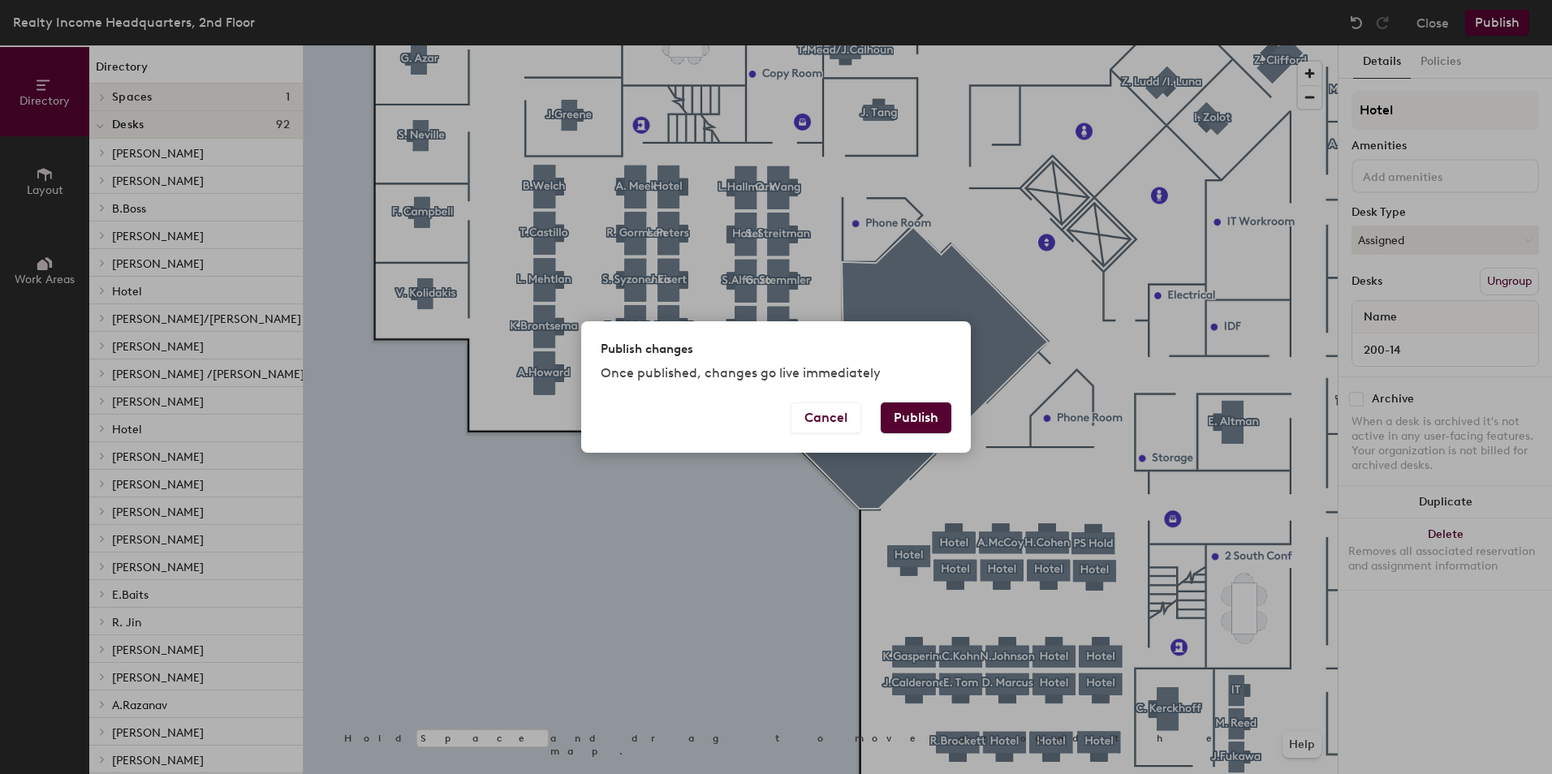
click at [932, 413] on button "Publish" at bounding box center [916, 418] width 71 height 31
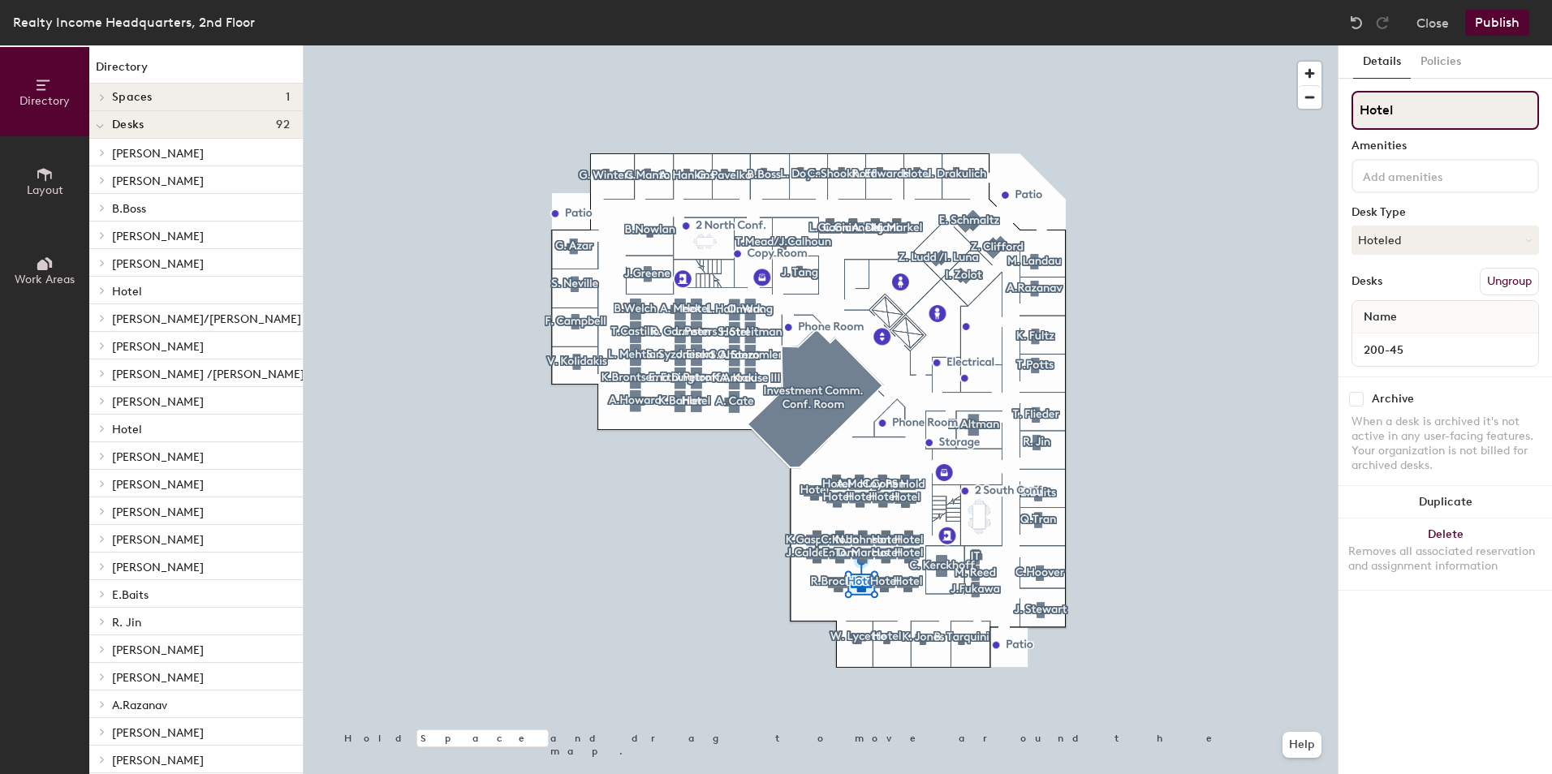
click at [1430, 99] on input "Hotel" at bounding box center [1444, 110] width 187 height 39
type input "H"
type input "D.Occhinonero"
click at [1426, 236] on button "Hoteled" at bounding box center [1444, 240] width 187 height 29
click at [1422, 282] on div "Assigned" at bounding box center [1433, 290] width 162 height 24
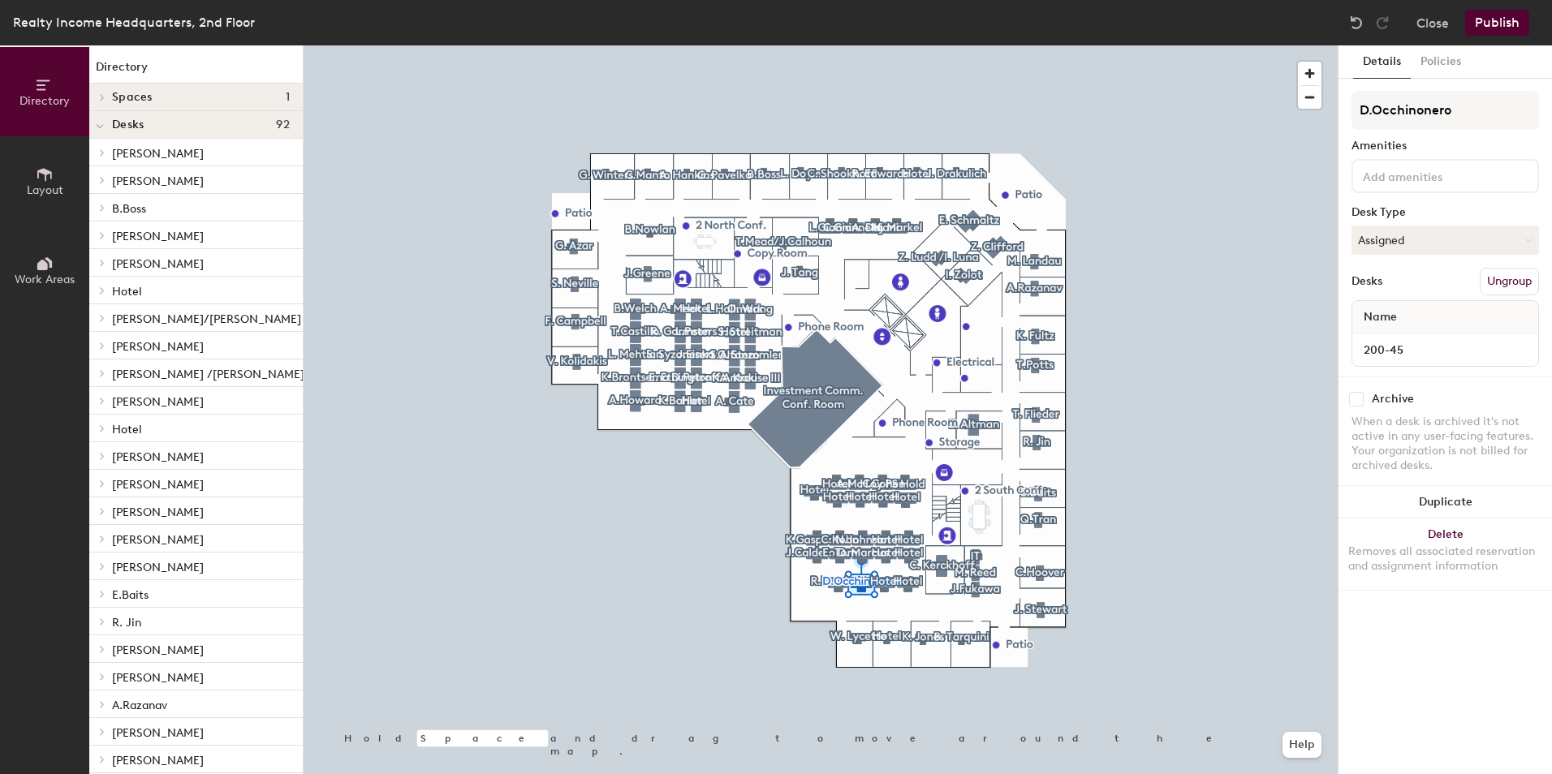
click at [1497, 14] on button "Publish" at bounding box center [1497, 23] width 64 height 26
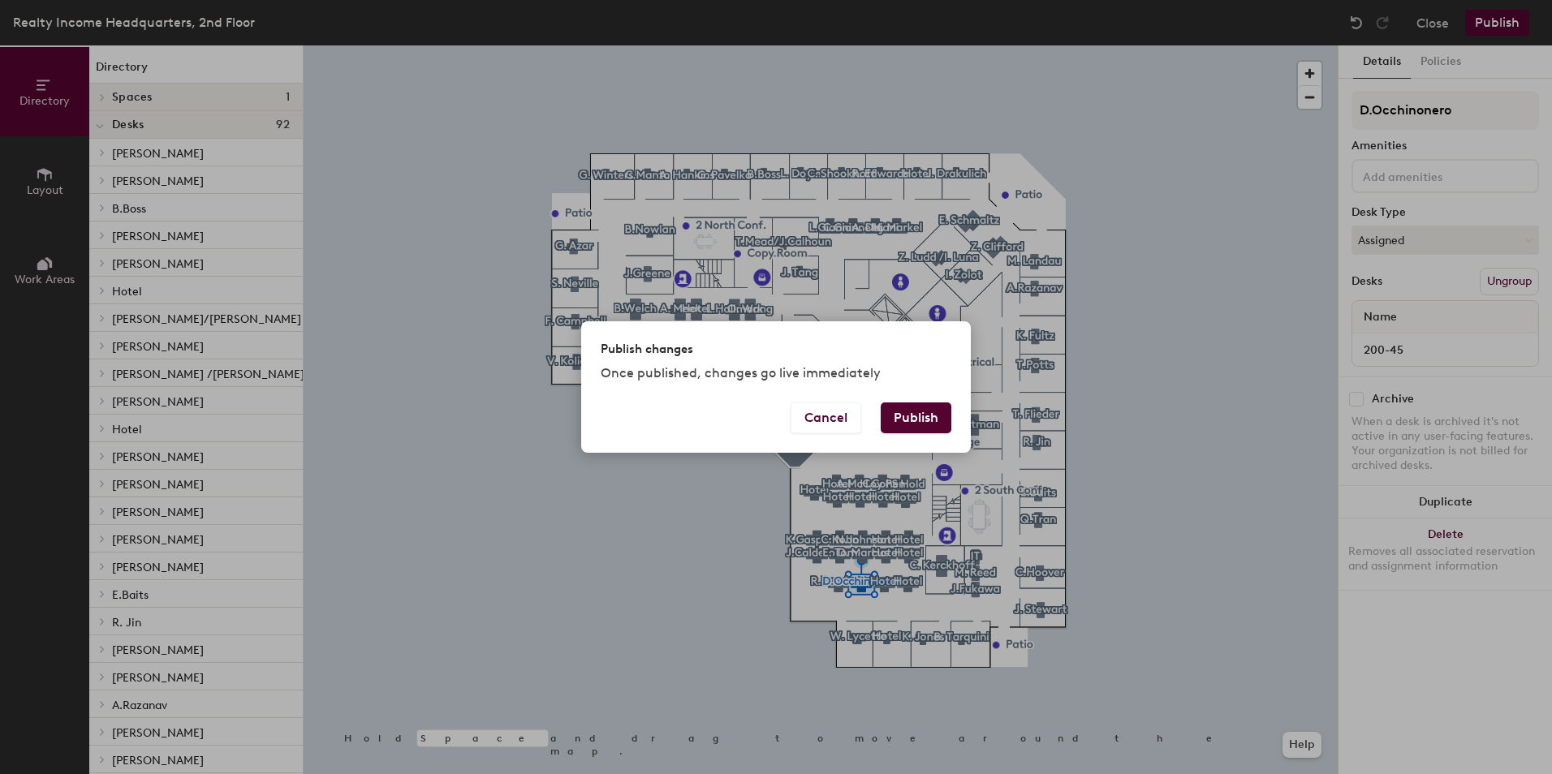
click at [909, 418] on button "Publish" at bounding box center [916, 418] width 71 height 31
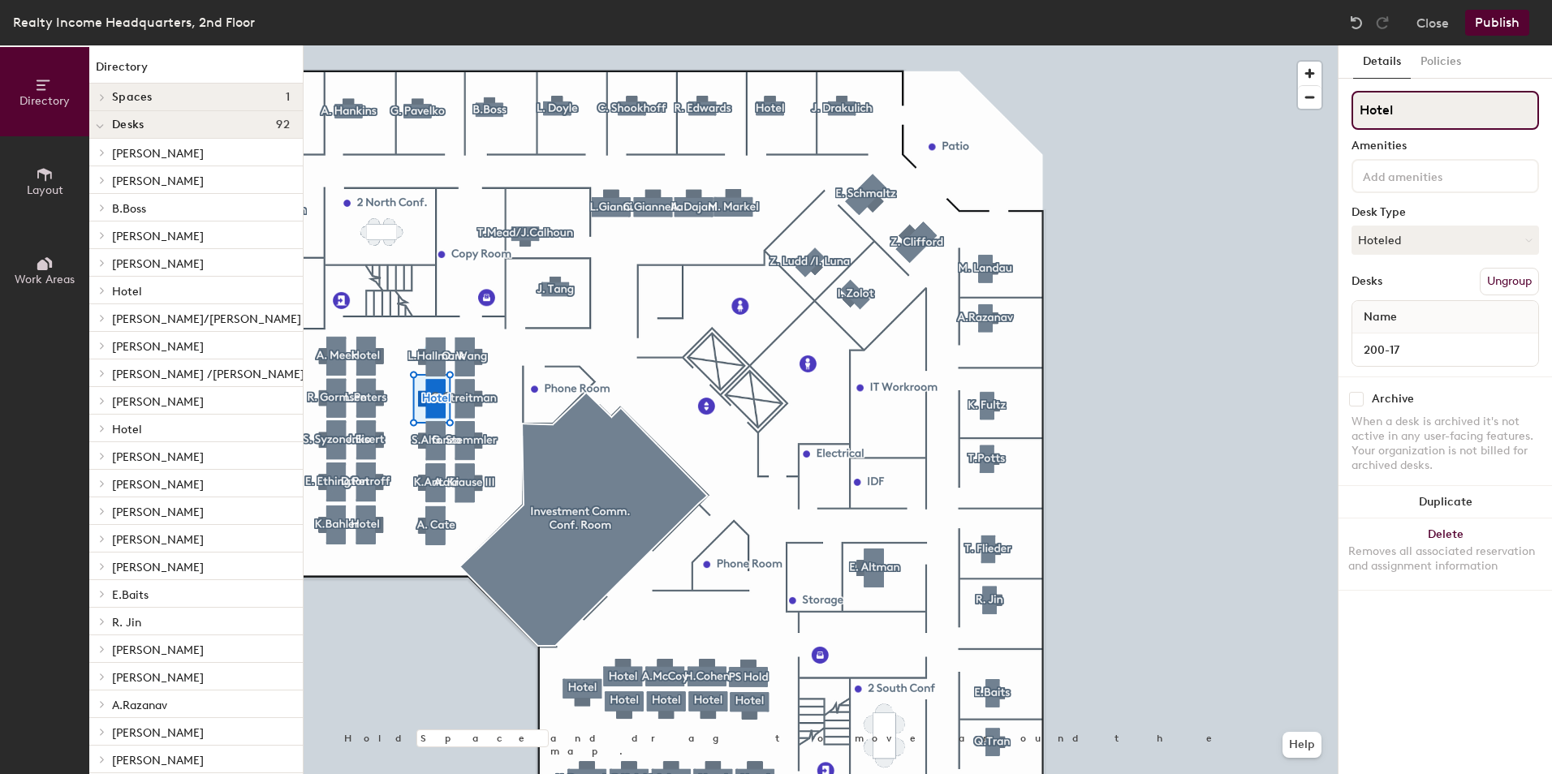
drag, startPoint x: 1432, startPoint y: 104, endPoint x: 1327, endPoint y: 104, distance: 105.5
click at [1327, 104] on div "Directory Layout Work Areas Directory Spaces 1 Investment Comm. Conf. Room Desk…" at bounding box center [776, 409] width 1552 height 729
type input "[PERSON_NAME]"
click at [1414, 239] on button "Hoteled" at bounding box center [1444, 240] width 187 height 29
click at [1396, 291] on div "Assigned" at bounding box center [1433, 290] width 162 height 24
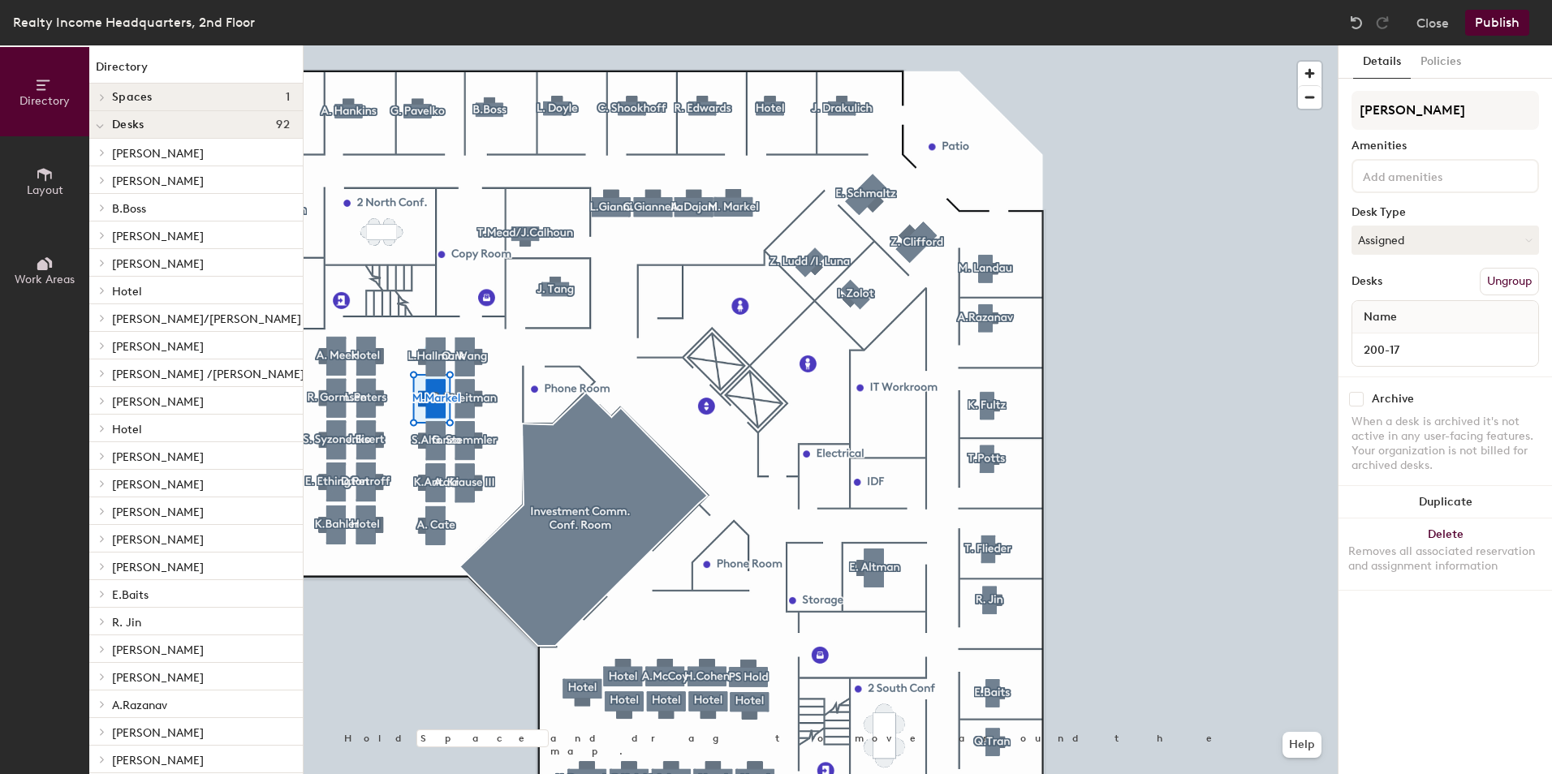
click at [1497, 25] on button "Publish" at bounding box center [1497, 23] width 64 height 26
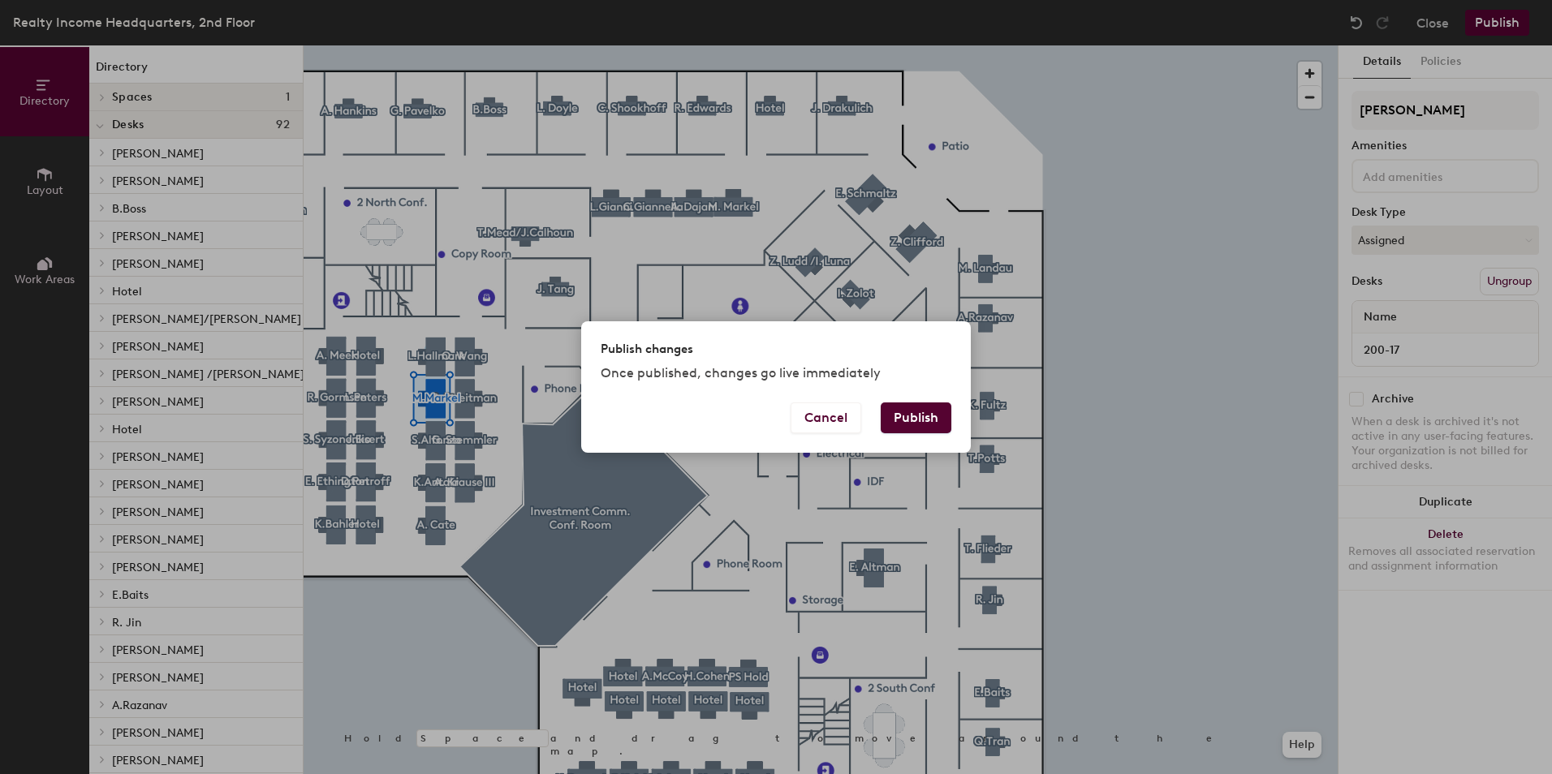
click at [924, 424] on button "Publish" at bounding box center [916, 418] width 71 height 31
